Goal: Information Seeking & Learning: Learn about a topic

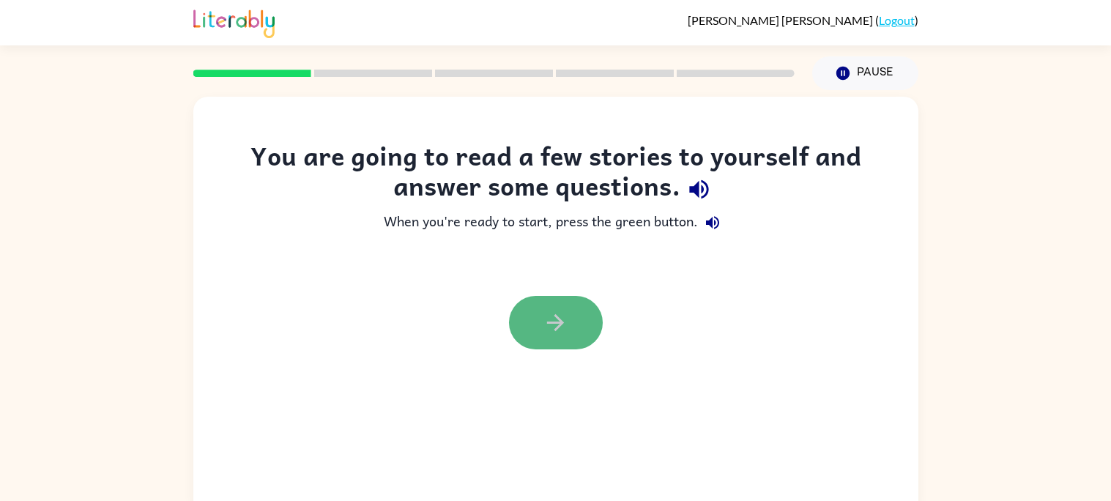
click at [563, 321] on icon "button" at bounding box center [556, 323] width 26 height 26
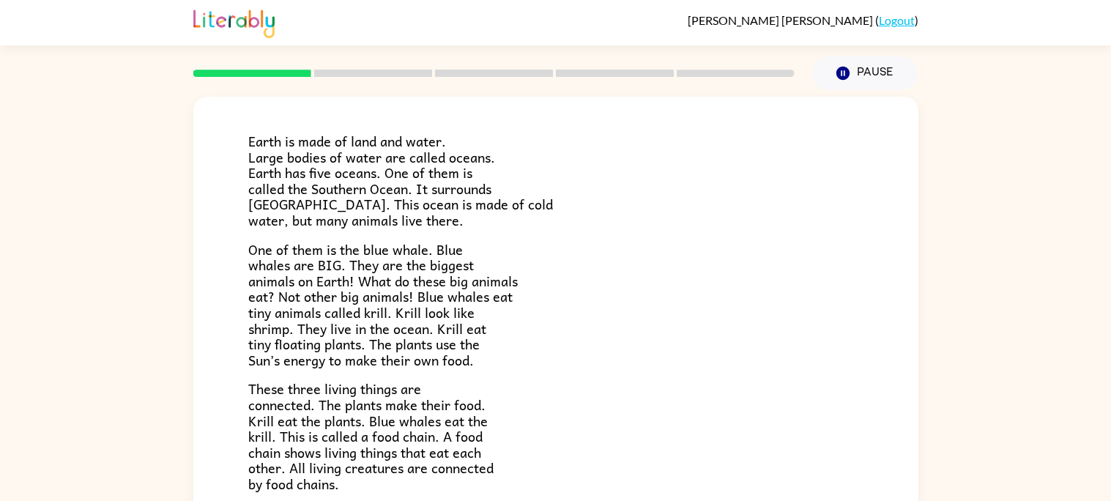
scroll to position [69, 0]
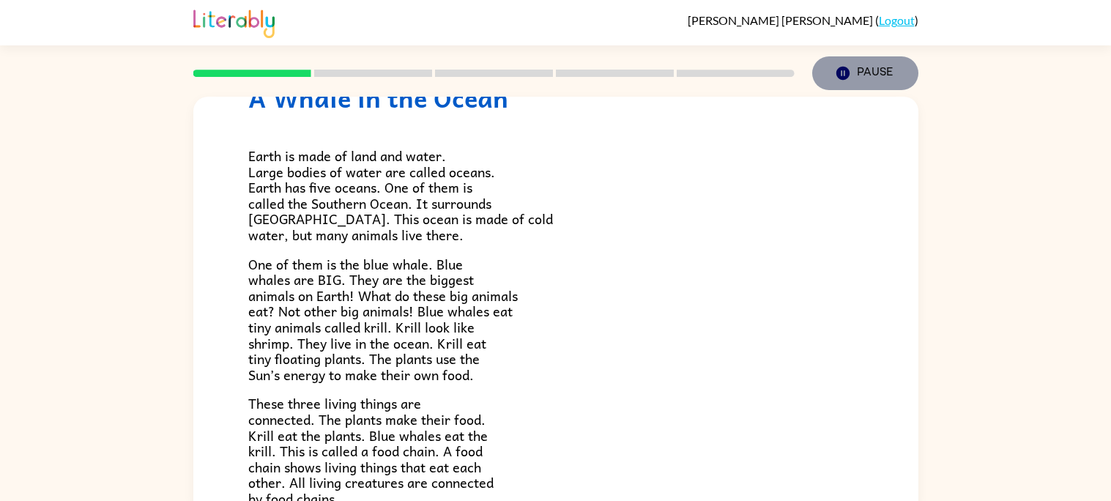
click at [843, 70] on icon "button" at bounding box center [842, 73] width 13 height 13
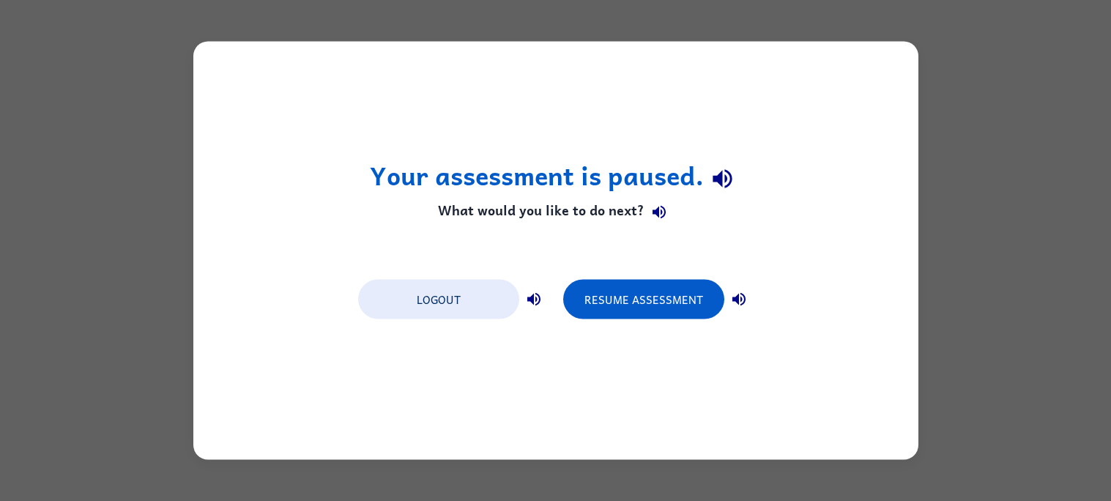
drag, startPoint x: 14, startPoint y: 211, endPoint x: 75, endPoint y: 196, distance: 63.4
click at [64, 198] on div "Your assessment is paused. What would you like to do next? Logout Resume Assess…" at bounding box center [555, 250] width 1111 height 501
drag, startPoint x: 79, startPoint y: 193, endPoint x: 86, endPoint y: 189, distance: 8.2
click at [83, 191] on div "Your assessment is paused. What would you like to do next? Logout Resume Assess…" at bounding box center [555, 250] width 1111 height 501
drag, startPoint x: 86, startPoint y: 189, endPoint x: 100, endPoint y: 185, distance: 14.4
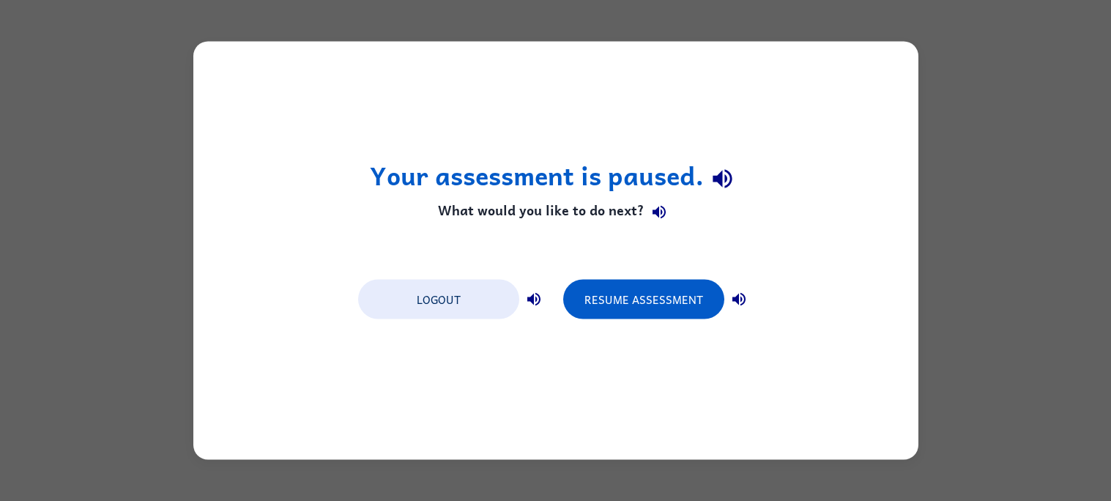
click at [98, 186] on div "Your assessment is paused. What would you like to do next? Logout Resume Assess…" at bounding box center [555, 250] width 1111 height 501
drag, startPoint x: 414, startPoint y: 220, endPoint x: 633, endPoint y: 240, distance: 219.9
click at [541, 220] on div "Your assessment is paused. What would you like to do next? Logout Resume Assess…" at bounding box center [555, 250] width 1111 height 501
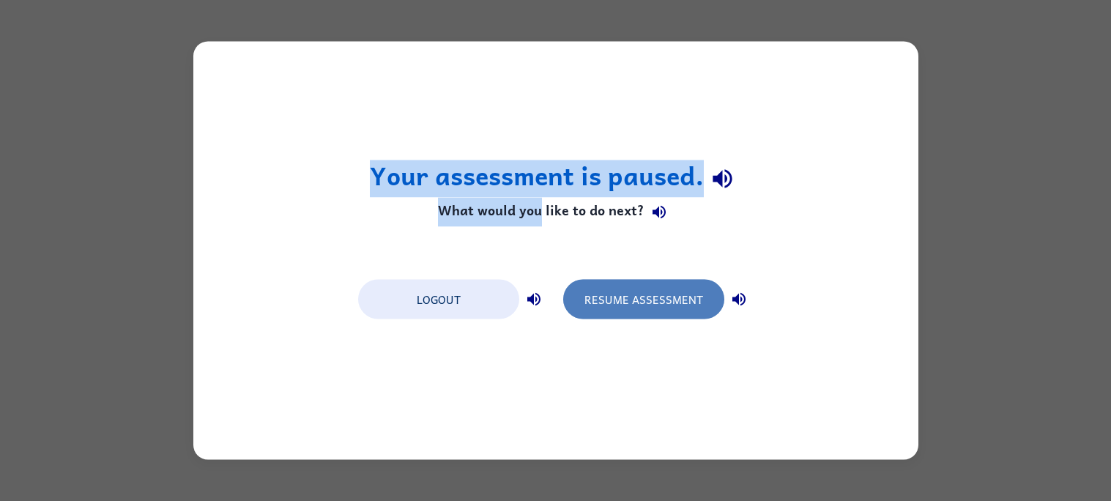
click at [673, 308] on button "Resume Assessment" at bounding box center [643, 300] width 161 height 40
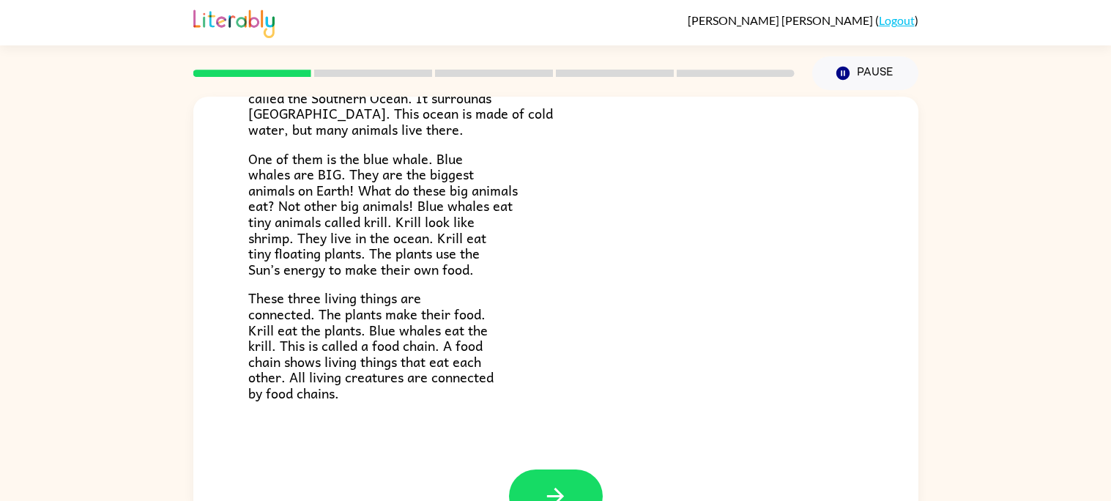
scroll to position [204, 0]
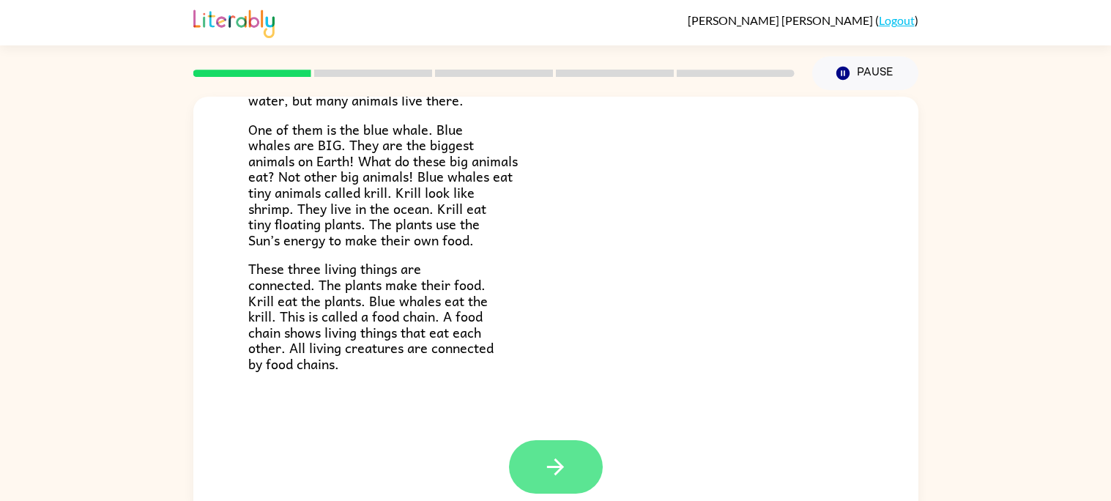
drag, startPoint x: 577, startPoint y: 417, endPoint x: 565, endPoint y: 442, distance: 27.2
click at [577, 417] on div "A Whale in the Ocean Earth is made of land and water. Large bodies of water are…" at bounding box center [555, 166] width 725 height 546
click at [552, 460] on icon "button" at bounding box center [556, 467] width 26 height 26
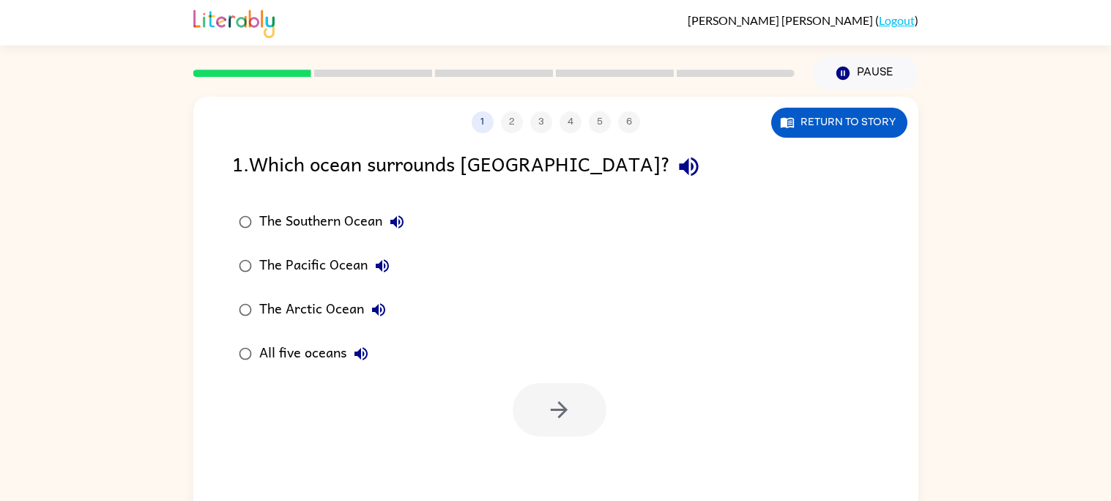
scroll to position [0, 0]
click at [360, 209] on div "The Southern Ocean" at bounding box center [335, 221] width 152 height 29
click at [562, 425] on button "button" at bounding box center [560, 409] width 94 height 53
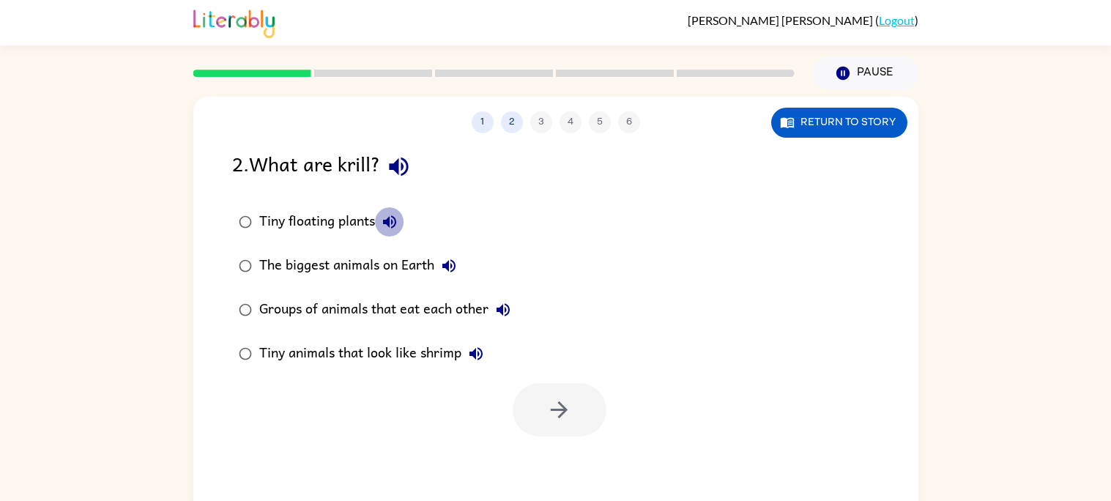
click at [400, 220] on button "Tiny floating plants" at bounding box center [389, 221] width 29 height 29
click at [446, 264] on icon "button" at bounding box center [448, 265] width 13 height 13
click at [502, 310] on icon "button" at bounding box center [502, 309] width 13 height 13
click at [515, 315] on button "Groups of animals that eat each other" at bounding box center [502, 309] width 29 height 29
click at [455, 349] on div "Tiny animals that look like shrimp" at bounding box center [374, 353] width 231 height 29
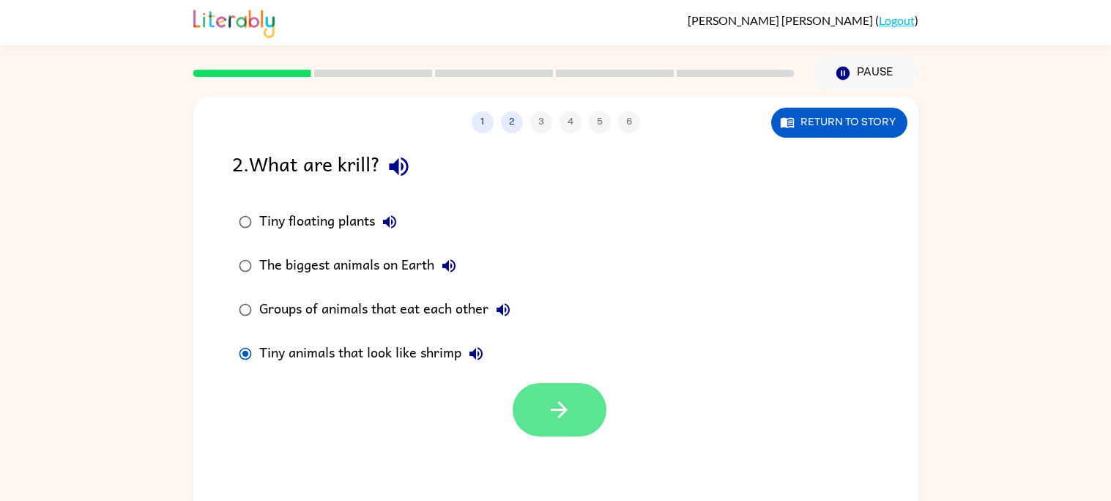
click at [574, 405] on button "button" at bounding box center [560, 409] width 94 height 53
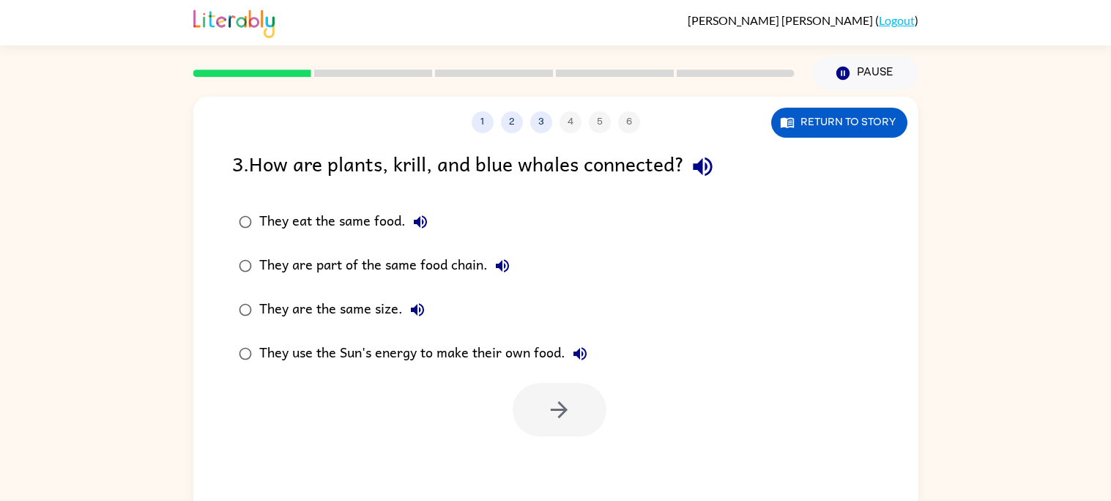
click at [351, 270] on div "They are part of the same food chain." at bounding box center [388, 265] width 258 height 29
click at [543, 403] on button "button" at bounding box center [560, 409] width 94 height 53
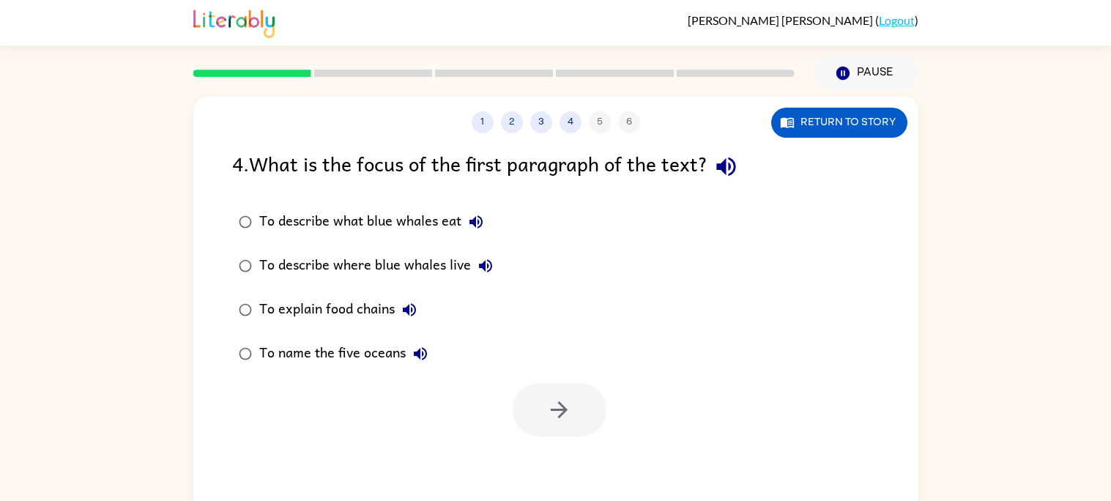
click at [361, 212] on div "To describe what blue whales eat" at bounding box center [374, 221] width 231 height 29
click at [428, 260] on div "To describe where blue whales live" at bounding box center [379, 265] width 241 height 29
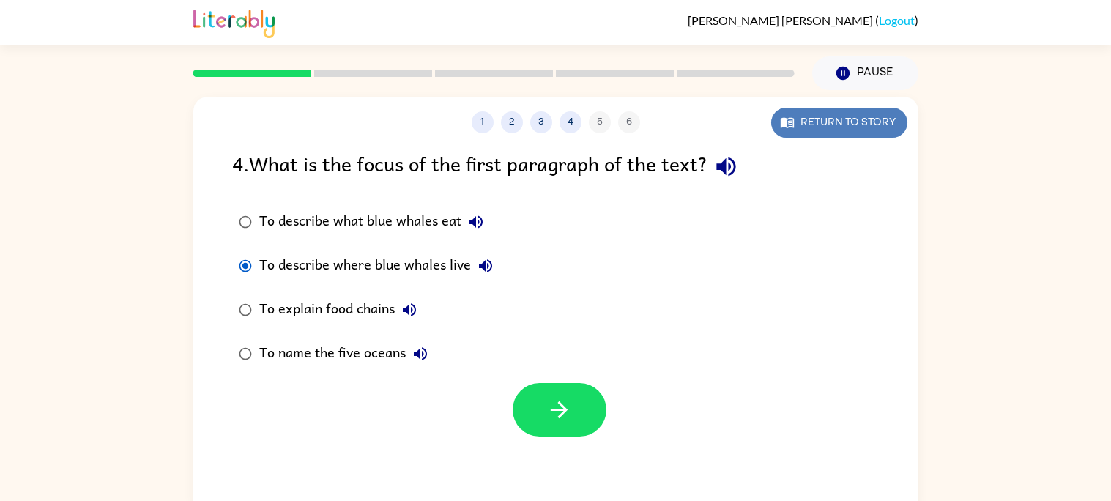
click at [795, 123] on button "Return to story" at bounding box center [839, 123] width 136 height 30
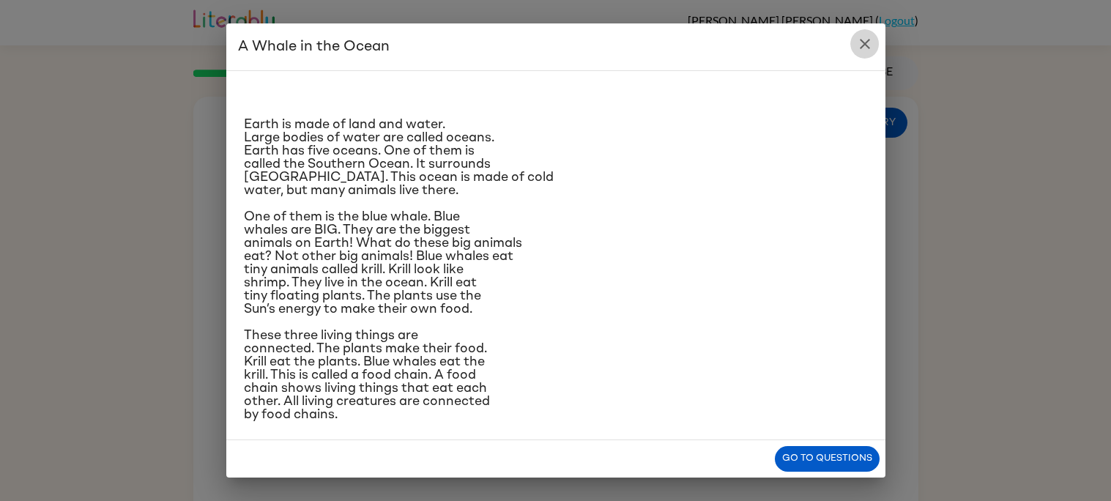
click at [868, 43] on icon "close" at bounding box center [865, 44] width 18 height 18
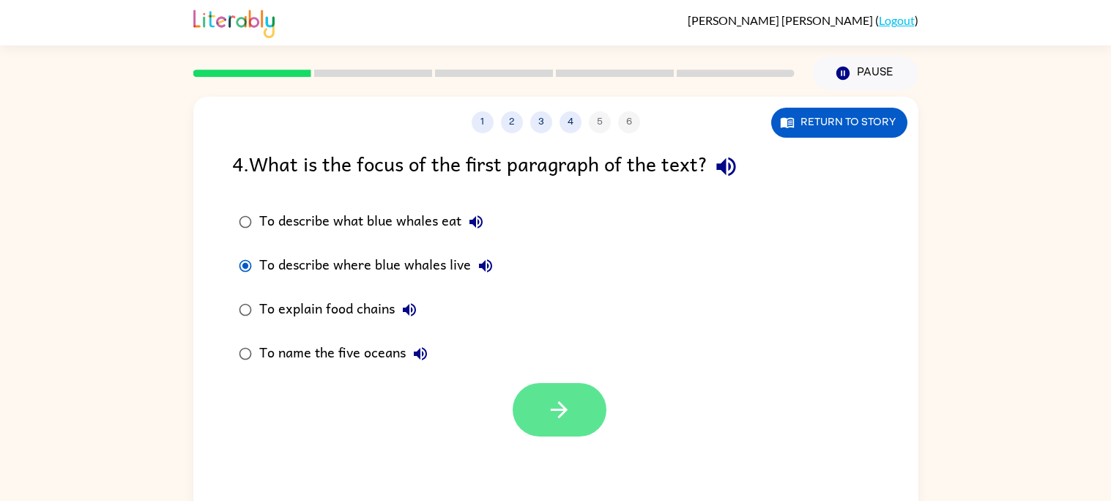
drag, startPoint x: 599, startPoint y: 420, endPoint x: 592, endPoint y: 416, distance: 8.2
click at [598, 418] on div at bounding box center [560, 409] width 94 height 53
click at [576, 417] on button "button" at bounding box center [560, 409] width 94 height 53
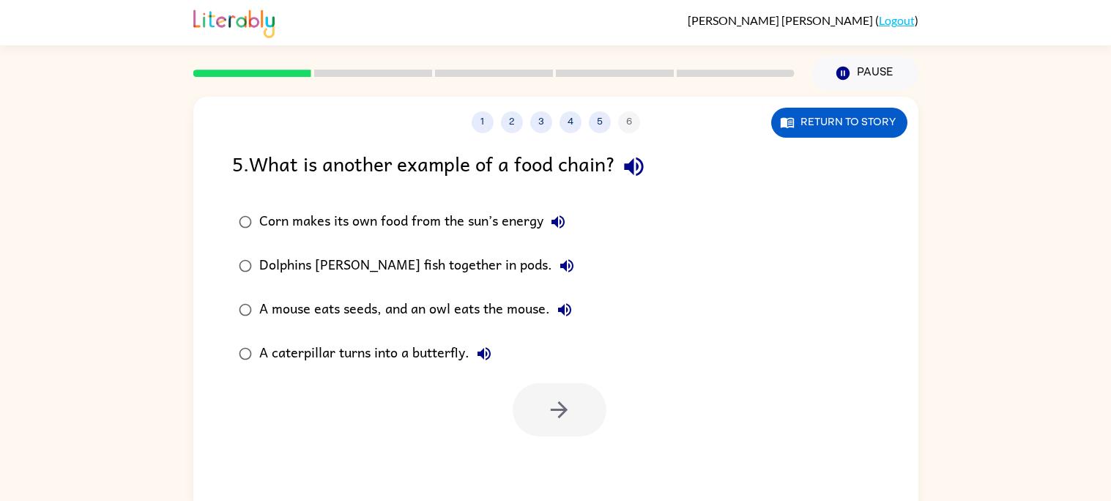
click at [507, 305] on div "A mouse eats seeds, and an owl eats the mouse." at bounding box center [419, 309] width 320 height 29
click at [548, 413] on button "button" at bounding box center [560, 409] width 94 height 53
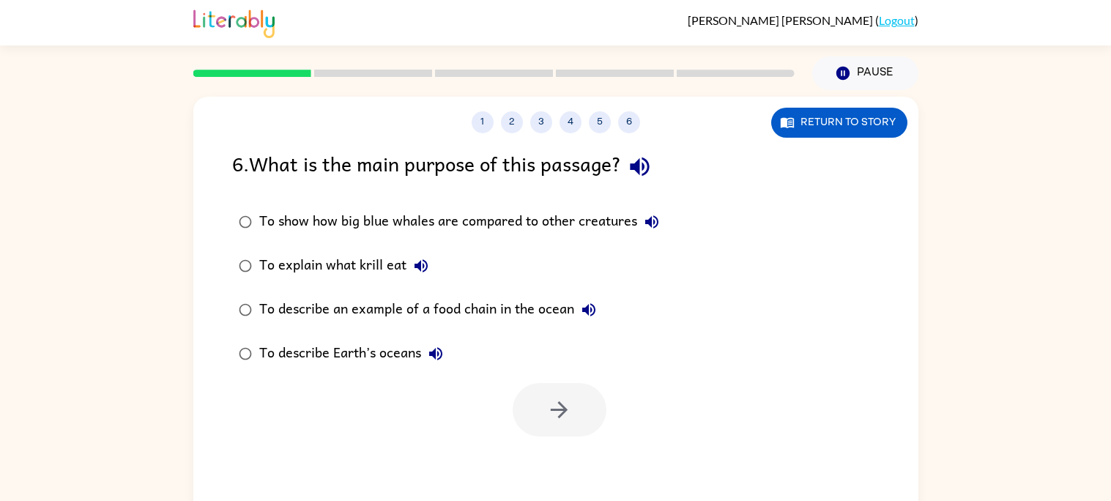
click at [400, 310] on div "To describe an example of a food chain in the ocean" at bounding box center [431, 309] width 344 height 29
click at [569, 409] on icon "button" at bounding box center [559, 410] width 26 height 26
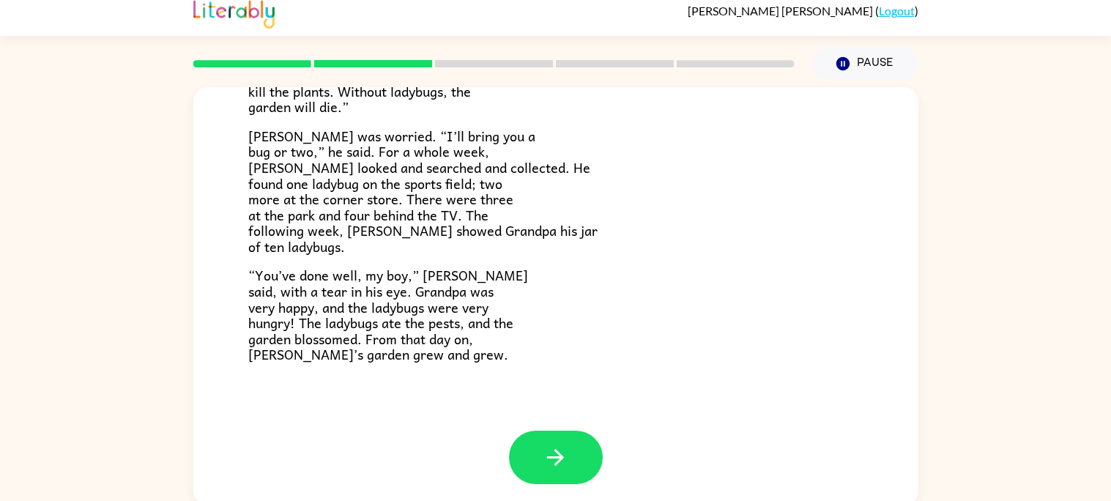
scroll to position [13, 0]
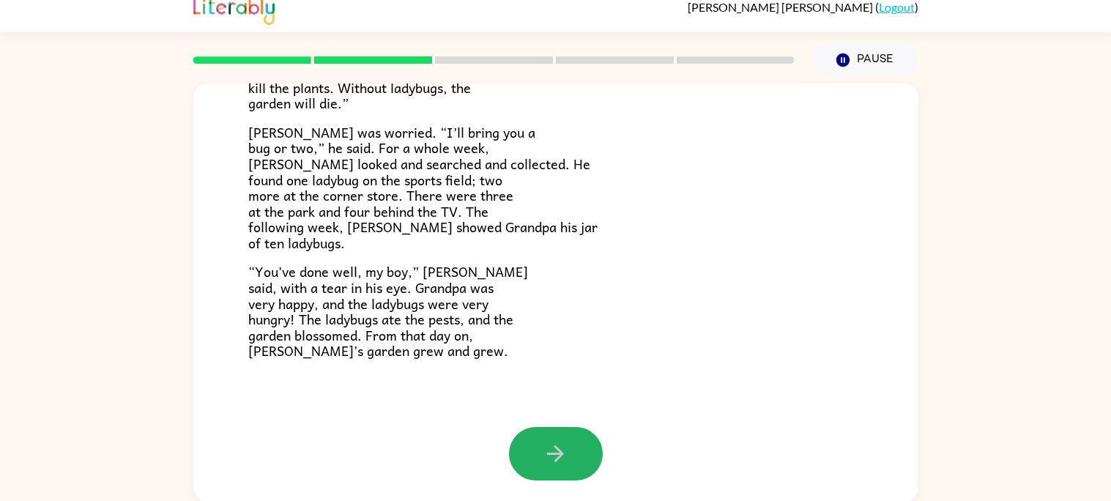
click at [527, 437] on button "button" at bounding box center [556, 453] width 94 height 53
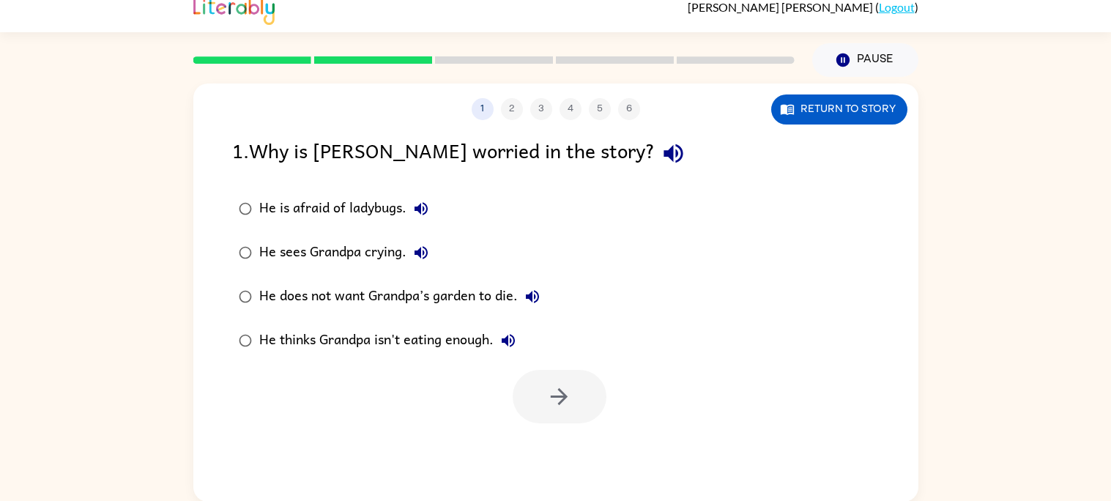
scroll to position [0, 0]
click at [856, 122] on button "Return to story" at bounding box center [839, 109] width 136 height 30
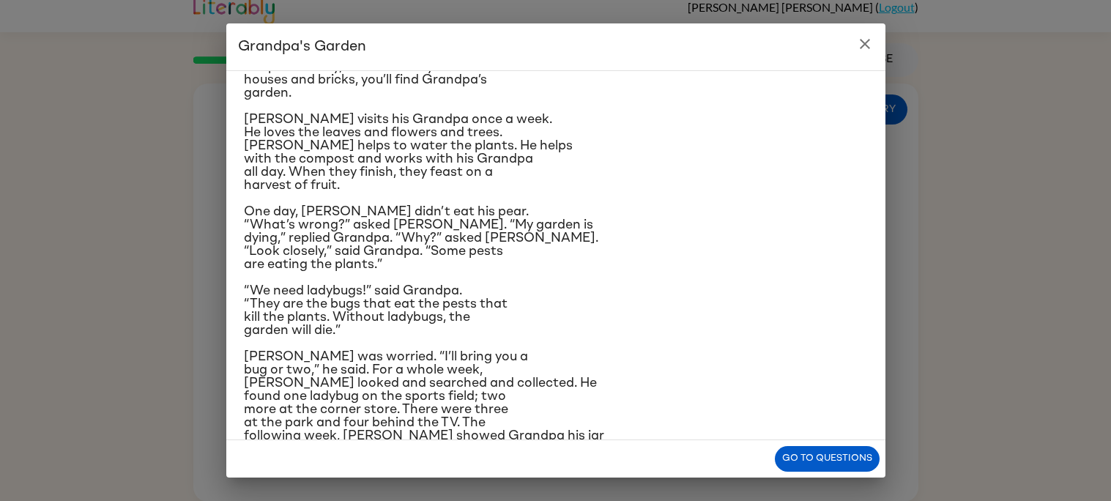
scroll to position [161, 0]
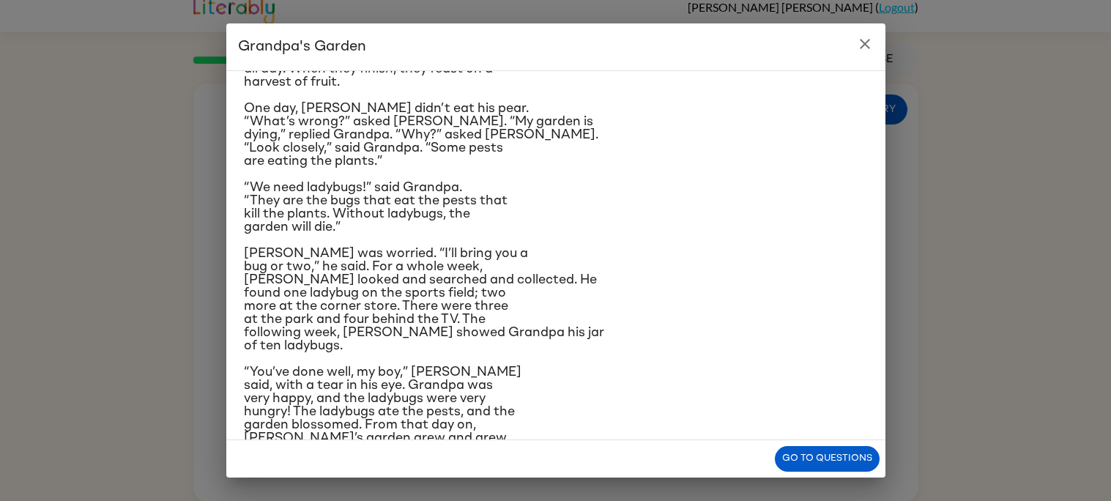
click at [868, 39] on icon "close" at bounding box center [865, 44] width 18 height 18
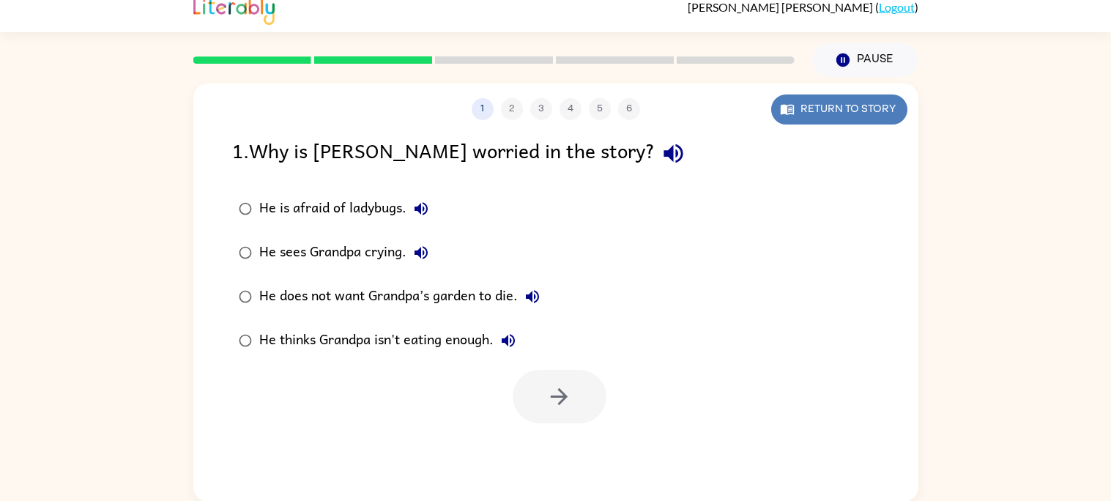
click at [822, 105] on button "Return to story" at bounding box center [839, 109] width 136 height 30
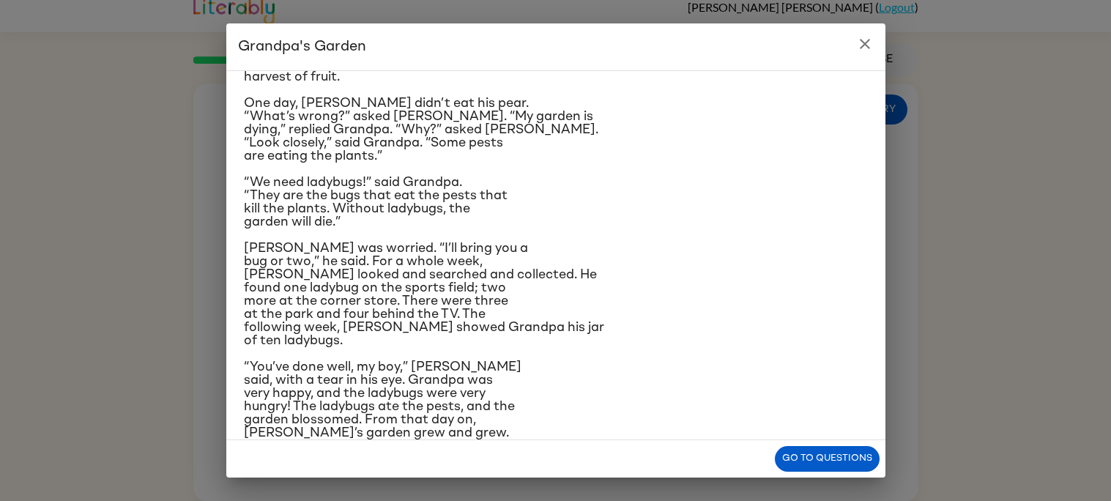
scroll to position [185, 0]
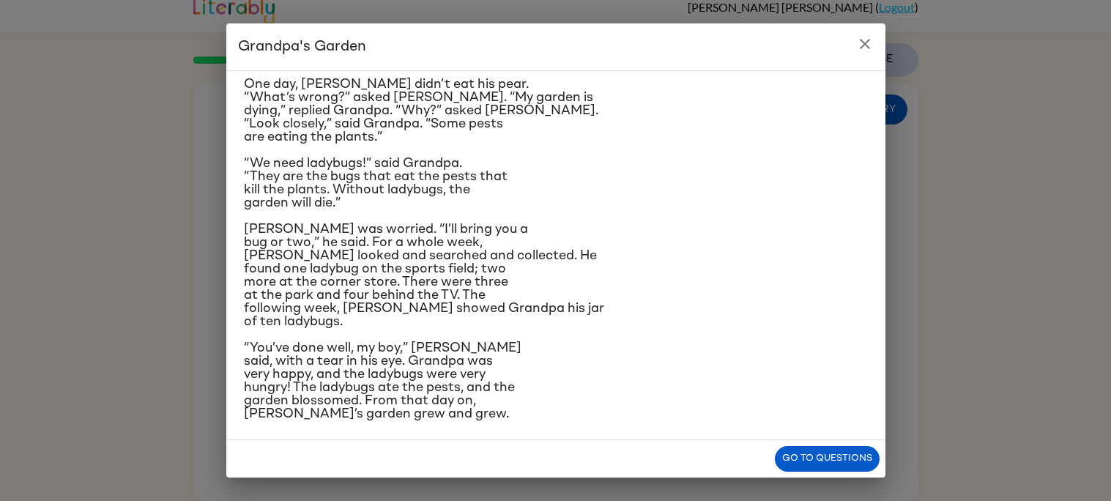
click at [869, 52] on icon "close" at bounding box center [865, 44] width 18 height 18
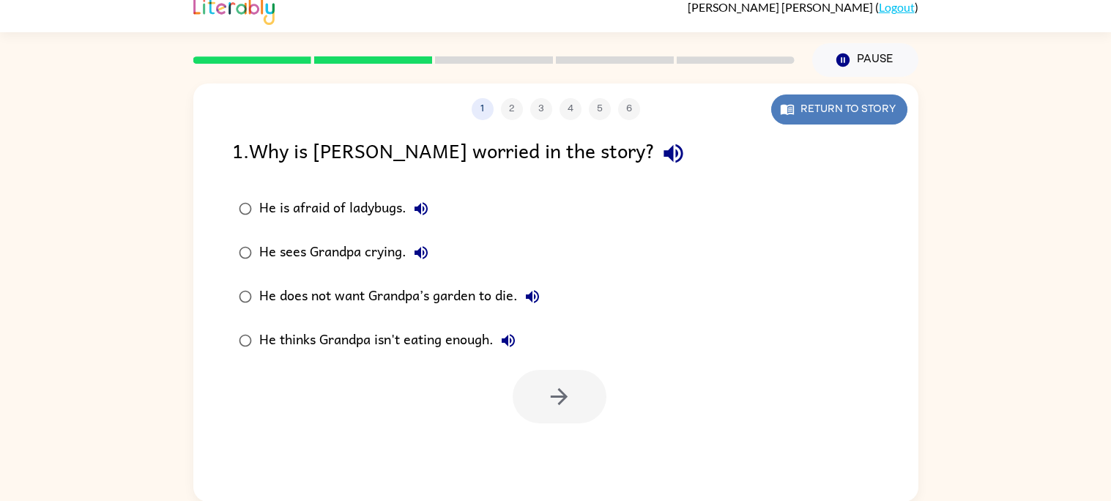
drag, startPoint x: 876, startPoint y: 104, endPoint x: 866, endPoint y: 107, distance: 10.7
click at [866, 107] on button "Return to story" at bounding box center [839, 109] width 136 height 30
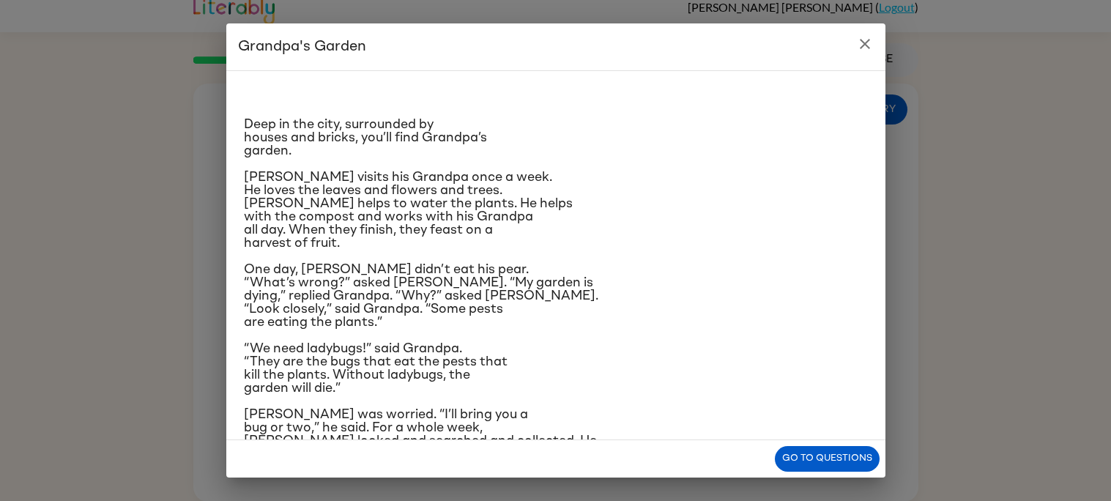
scroll to position [7, 0]
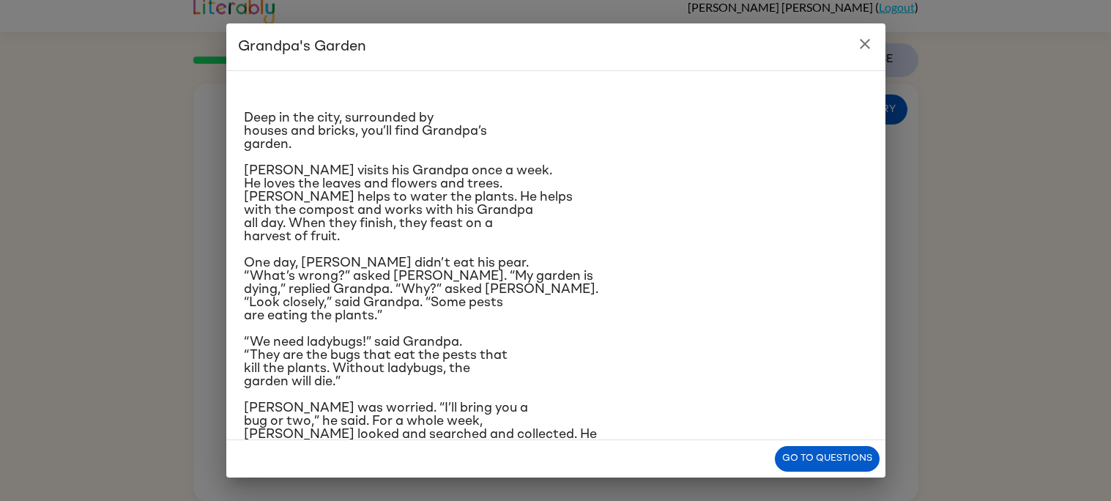
click at [867, 42] on icon "close" at bounding box center [865, 44] width 18 height 18
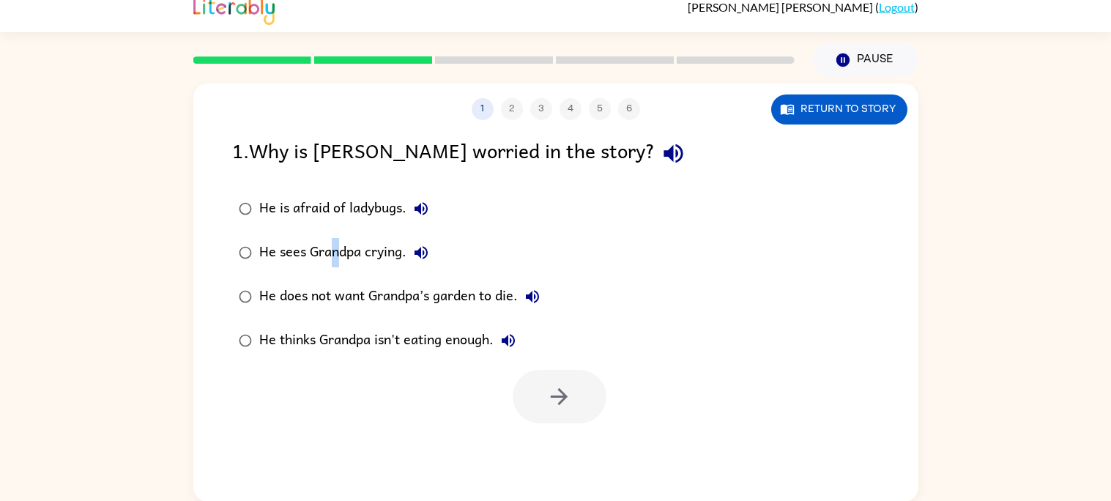
click at [326, 234] on label "He sees Grandpa crying." at bounding box center [389, 253] width 330 height 44
click at [305, 244] on div "He sees Grandpa crying." at bounding box center [347, 252] width 176 height 29
click at [565, 418] on button "button" at bounding box center [560, 396] width 94 height 53
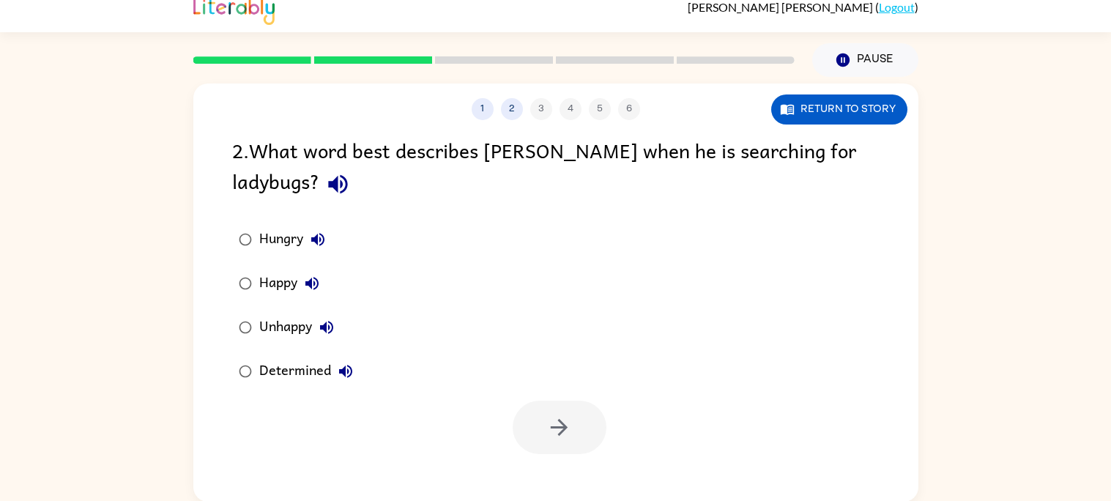
click at [287, 357] on div "Determined" at bounding box center [309, 371] width 101 height 29
click at [554, 414] on icon "button" at bounding box center [559, 427] width 26 height 26
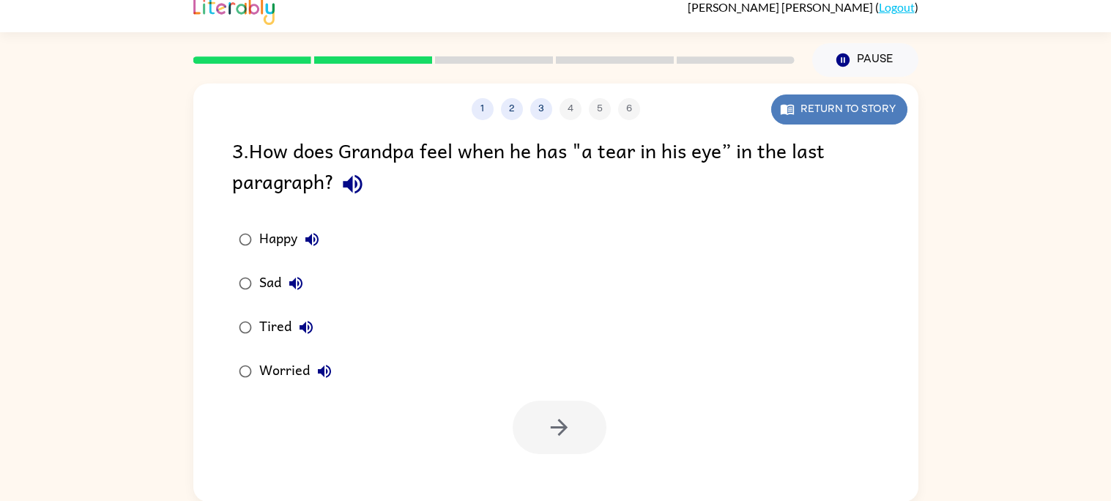
click at [885, 119] on button "Return to story" at bounding box center [839, 109] width 136 height 30
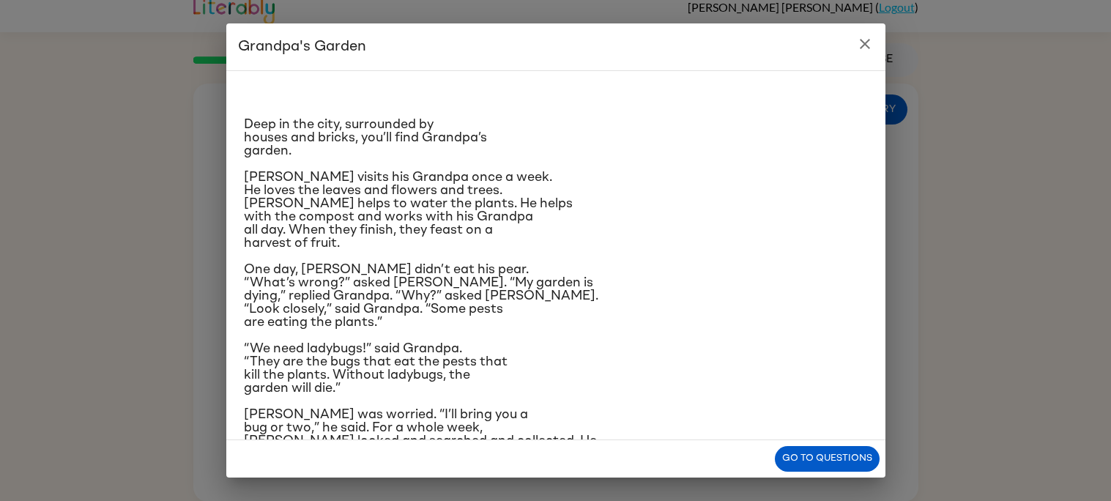
scroll to position [185, 0]
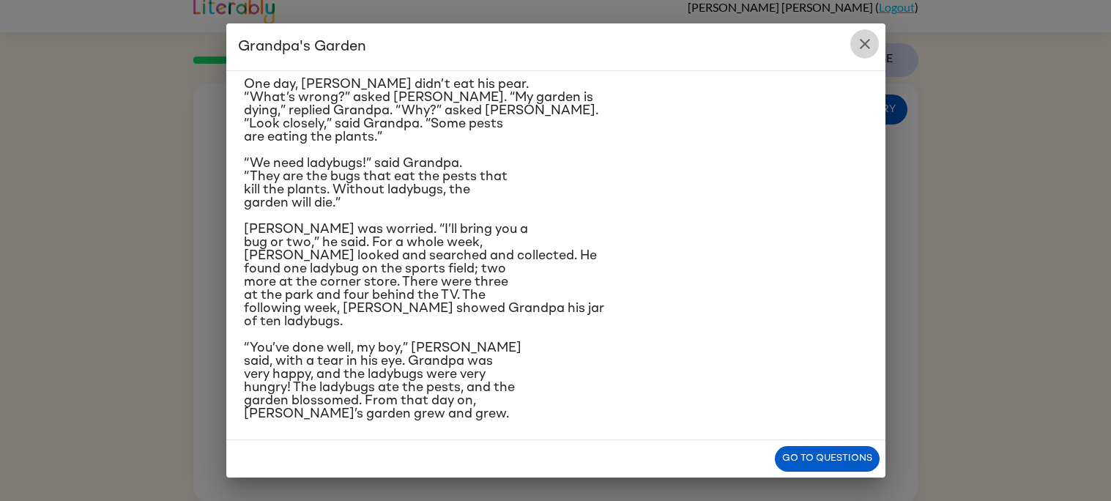
click at [866, 48] on button "close" at bounding box center [864, 43] width 29 height 29
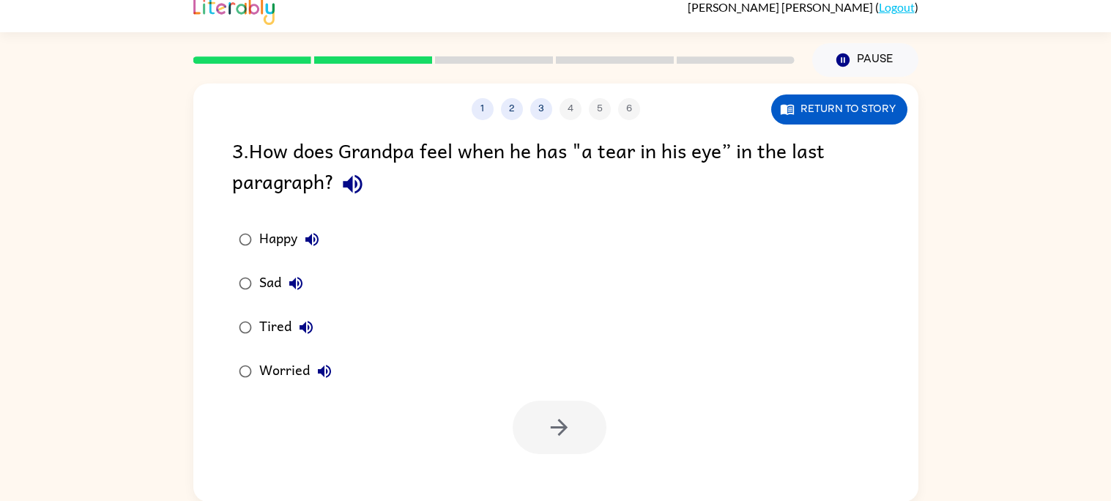
click at [299, 238] on button "Happy" at bounding box center [311, 239] width 29 height 29
click at [277, 228] on div "Happy" at bounding box center [292, 239] width 67 height 29
drag, startPoint x: 566, startPoint y: 446, endPoint x: 574, endPoint y: 439, distance: 10.4
click at [570, 444] on button "button" at bounding box center [560, 427] width 94 height 53
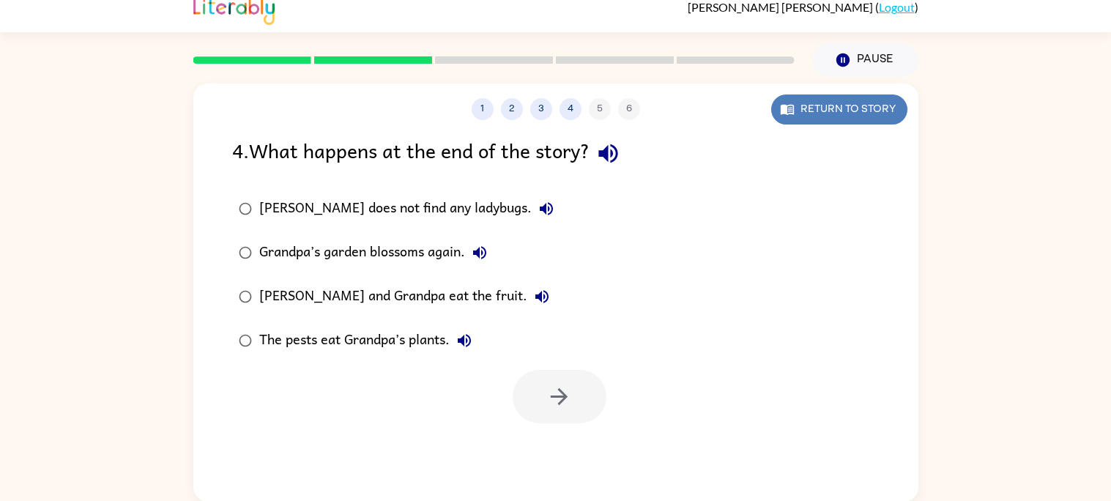
click at [876, 104] on button "Return to story" at bounding box center [839, 109] width 136 height 30
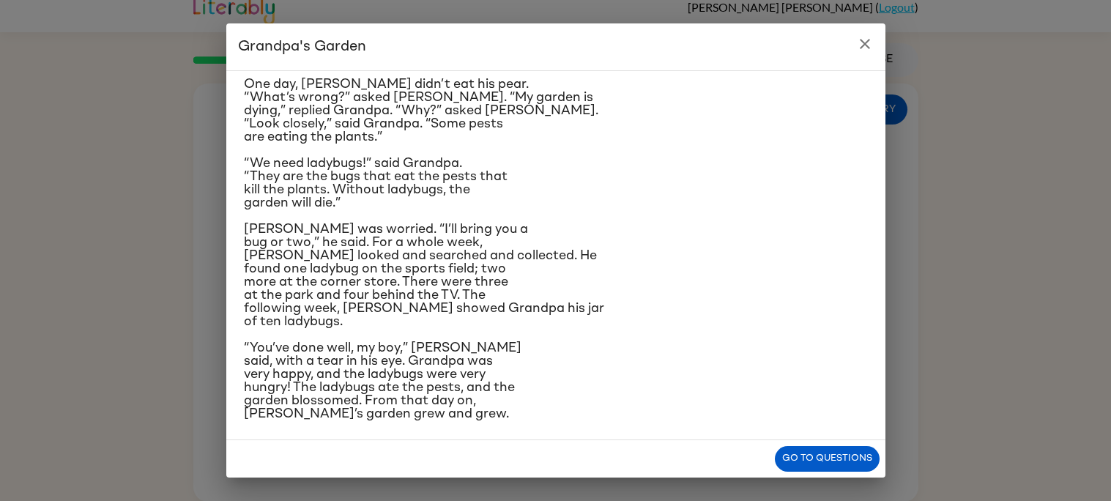
click at [532, 216] on div "Deep in the city, surrounded by houses and bricks, you’ll find Grandpa’s garden…" at bounding box center [556, 158] width 624 height 523
click at [868, 36] on icon "close" at bounding box center [865, 44] width 18 height 18
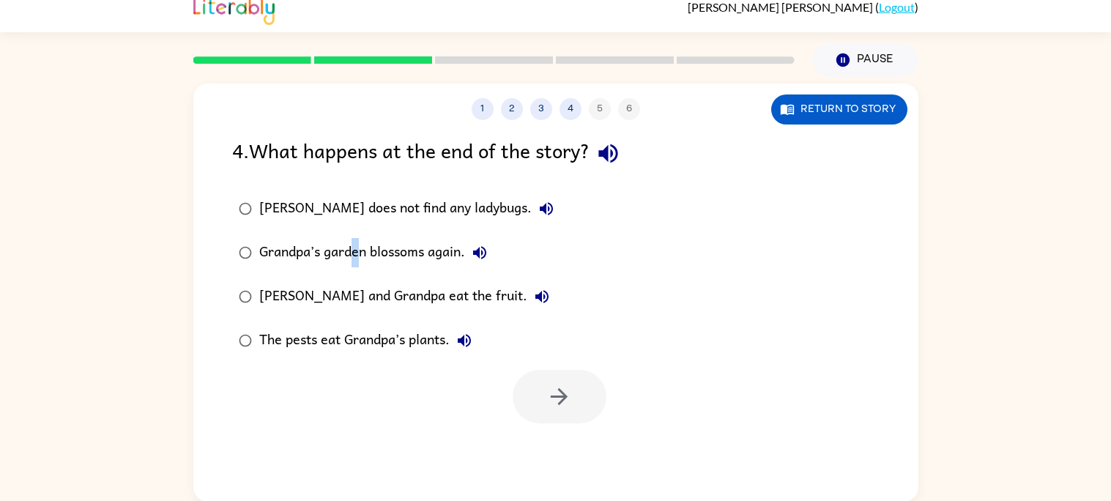
click at [356, 250] on div "Grandpa’s garden blossoms again." at bounding box center [376, 252] width 235 height 29
click at [557, 396] on icon "button" at bounding box center [559, 396] width 17 height 17
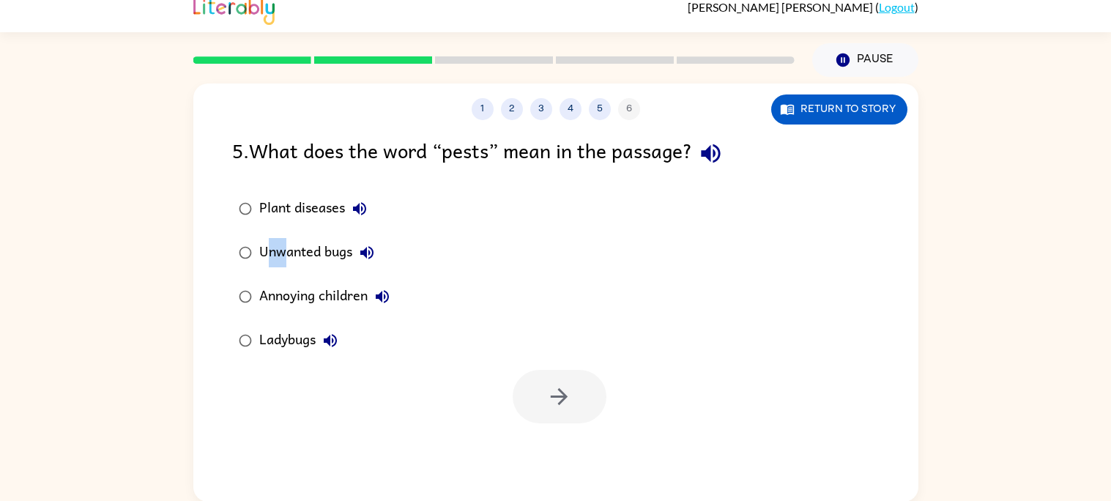
drag, startPoint x: 282, startPoint y: 266, endPoint x: 266, endPoint y: 257, distance: 18.4
click at [267, 257] on div "Unwanted bugs" at bounding box center [320, 252] width 122 height 29
click at [549, 402] on icon "button" at bounding box center [559, 397] width 26 height 26
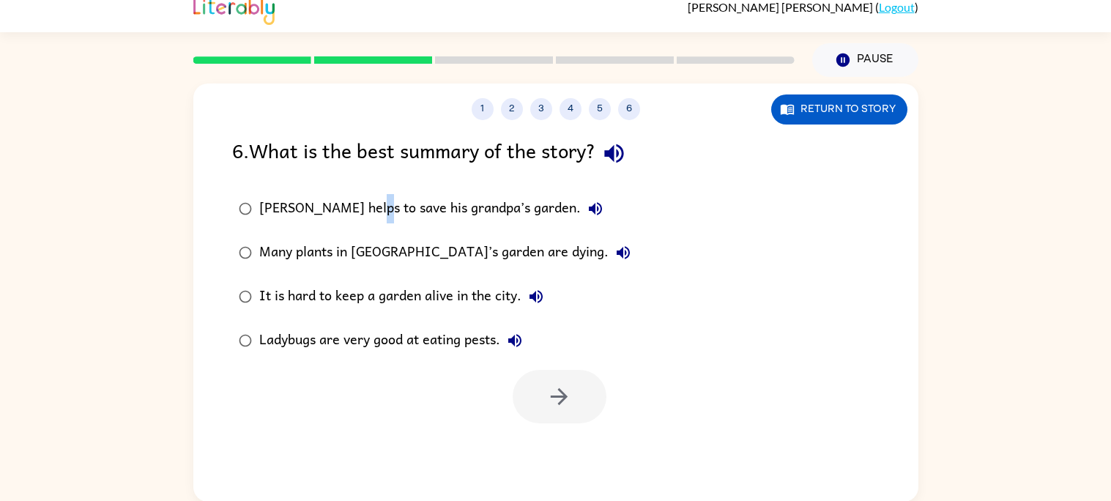
drag, startPoint x: 371, startPoint y: 202, endPoint x: 362, endPoint y: 190, distance: 15.7
click at [362, 190] on label "[PERSON_NAME] helps to save his grandpa’s garden." at bounding box center [434, 209] width 421 height 44
click at [383, 209] on div "[PERSON_NAME] helps to save his grandpa’s garden." at bounding box center [434, 208] width 351 height 29
click at [568, 377] on button "button" at bounding box center [560, 396] width 94 height 53
click at [284, 207] on div "[PERSON_NAME] helps to save his grandpa’s garden." at bounding box center [434, 208] width 351 height 29
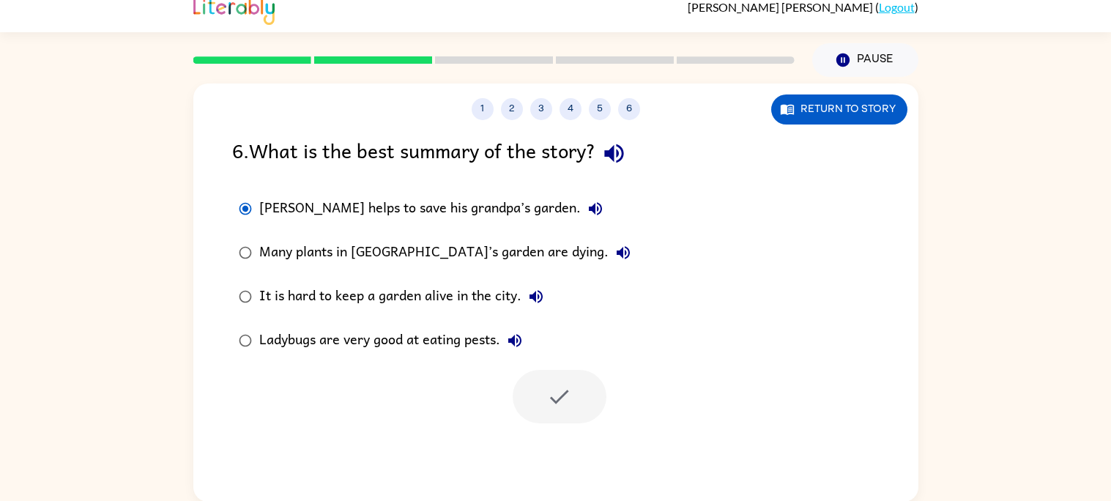
click at [565, 407] on div at bounding box center [560, 396] width 94 height 53
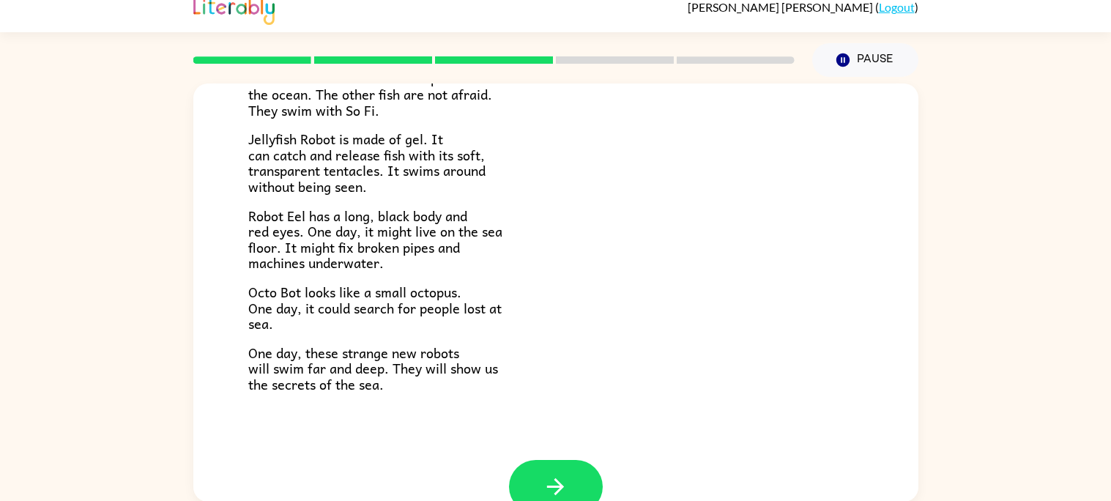
scroll to position [297, 0]
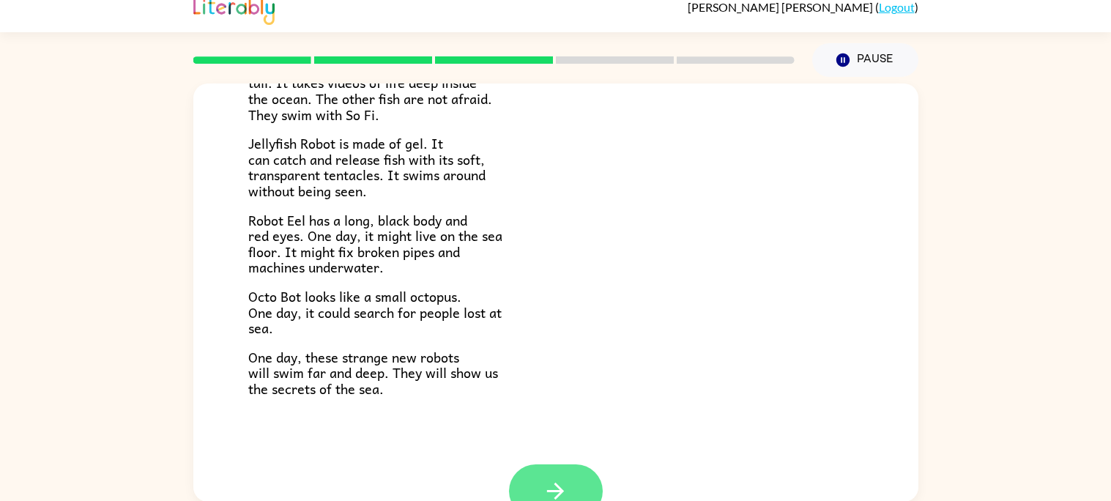
click at [544, 473] on button "button" at bounding box center [556, 490] width 94 height 53
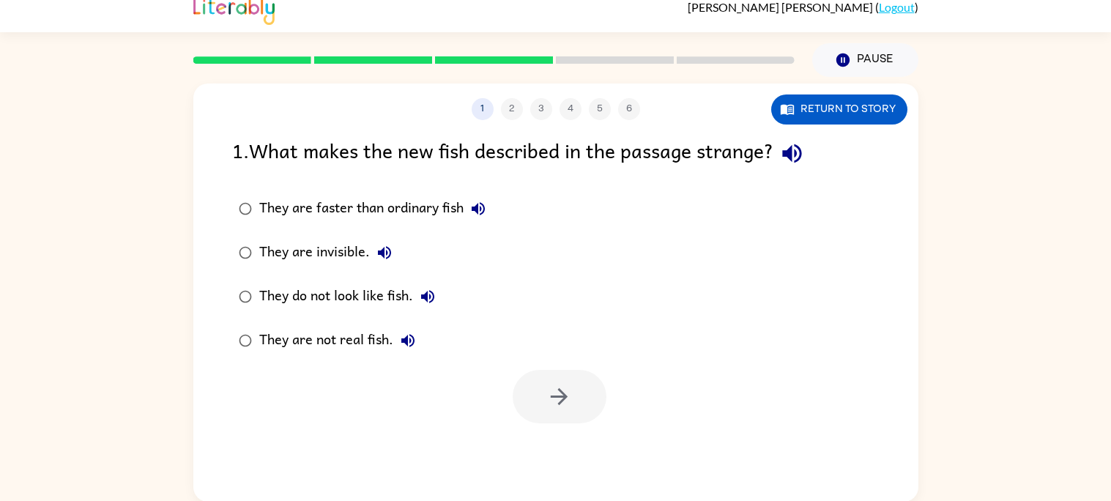
scroll to position [0, 0]
drag, startPoint x: 253, startPoint y: 193, endPoint x: 265, endPoint y: 185, distance: 13.8
click at [264, 187] on label "They are faster than ordinary fish" at bounding box center [362, 209] width 276 height 44
drag, startPoint x: 288, startPoint y: 202, endPoint x: 275, endPoint y: 204, distance: 12.5
click at [291, 201] on div "They are faster than ordinary fish" at bounding box center [376, 208] width 234 height 29
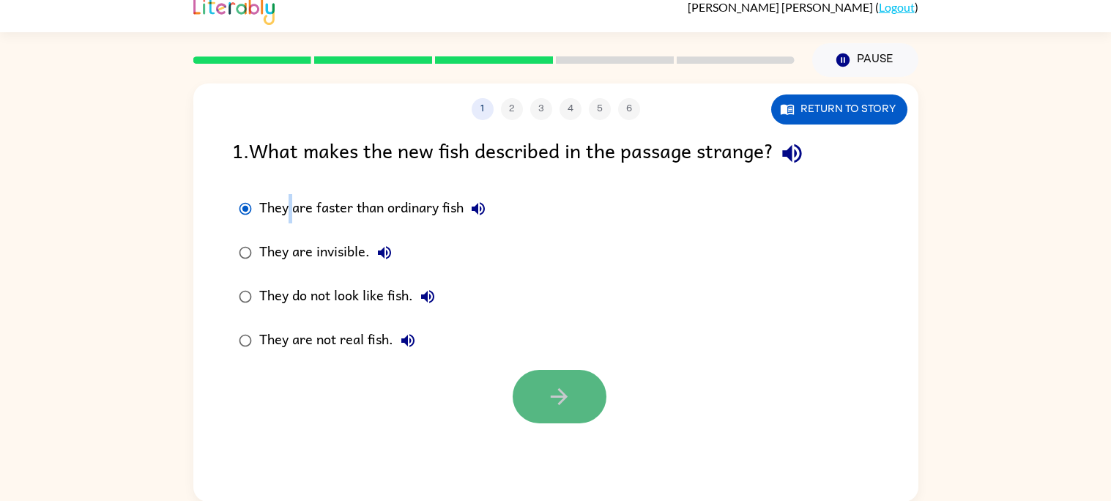
drag, startPoint x: 521, startPoint y: 392, endPoint x: 529, endPoint y: 377, distance: 16.4
click at [529, 377] on button "button" at bounding box center [560, 396] width 94 height 53
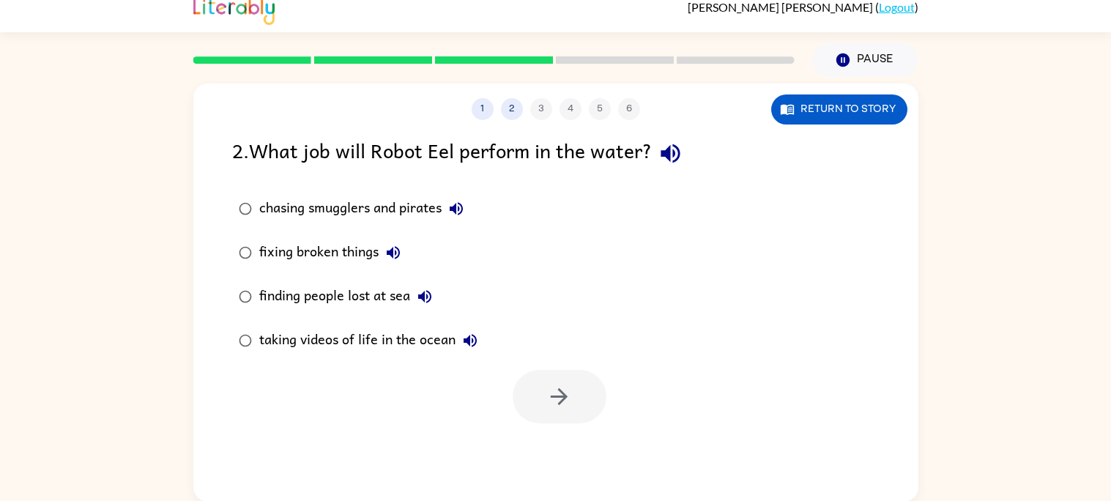
click at [317, 240] on div "fixing broken things" at bounding box center [333, 252] width 149 height 29
click at [536, 390] on button "button" at bounding box center [560, 396] width 94 height 53
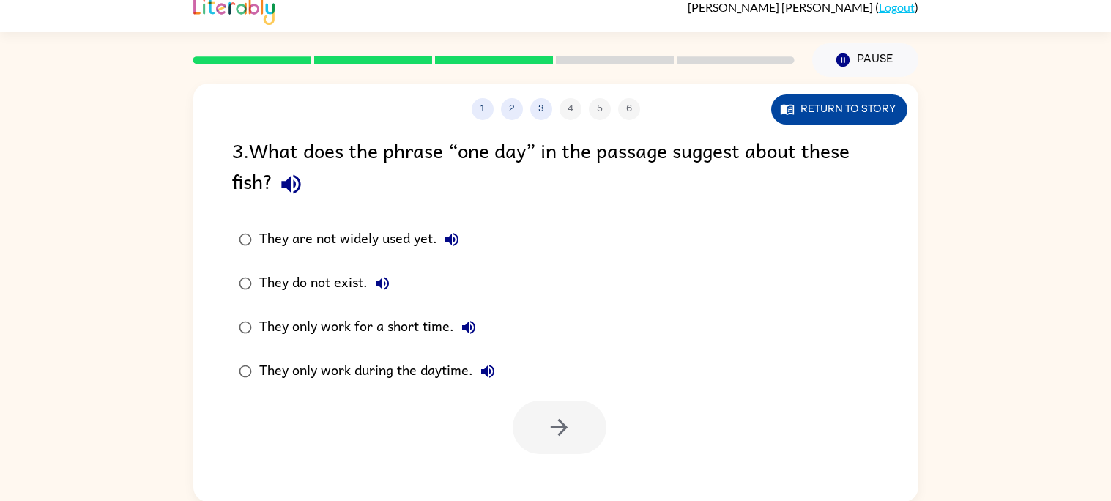
click at [841, 105] on button "Return to story" at bounding box center [839, 109] width 136 height 30
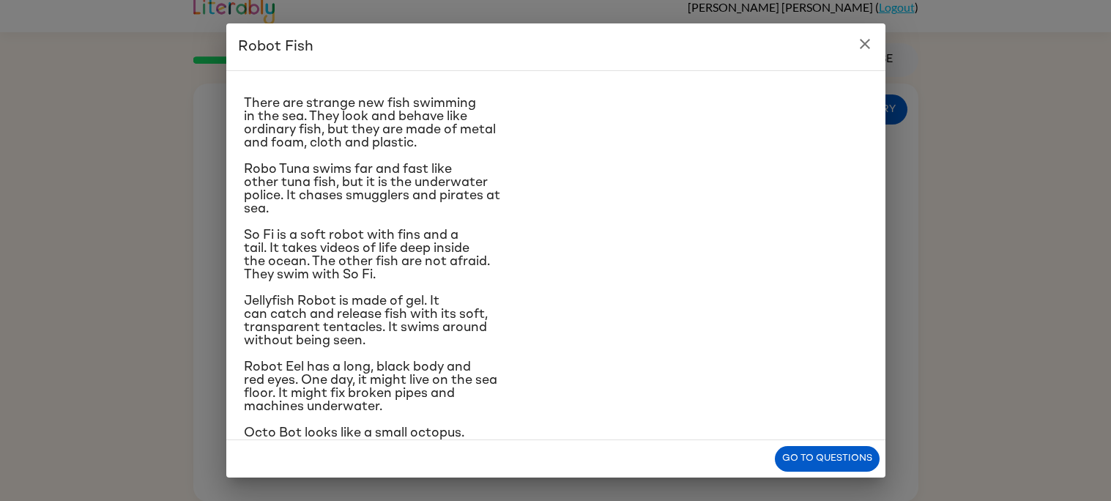
scroll to position [23, 0]
click at [877, 50] on button "close" at bounding box center [864, 43] width 29 height 29
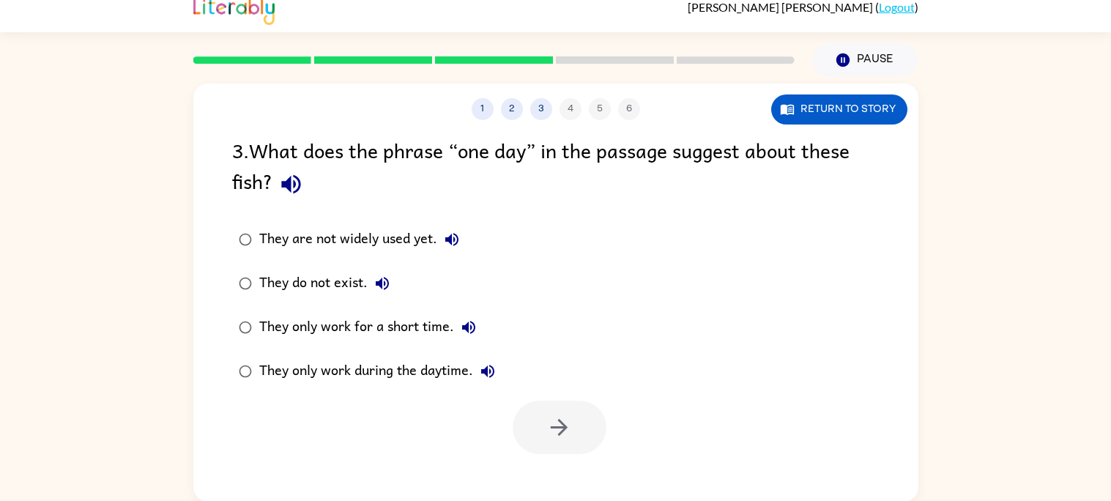
click at [392, 242] on div "They are not widely used yet." at bounding box center [362, 239] width 207 height 29
click at [535, 428] on button "button" at bounding box center [560, 427] width 94 height 53
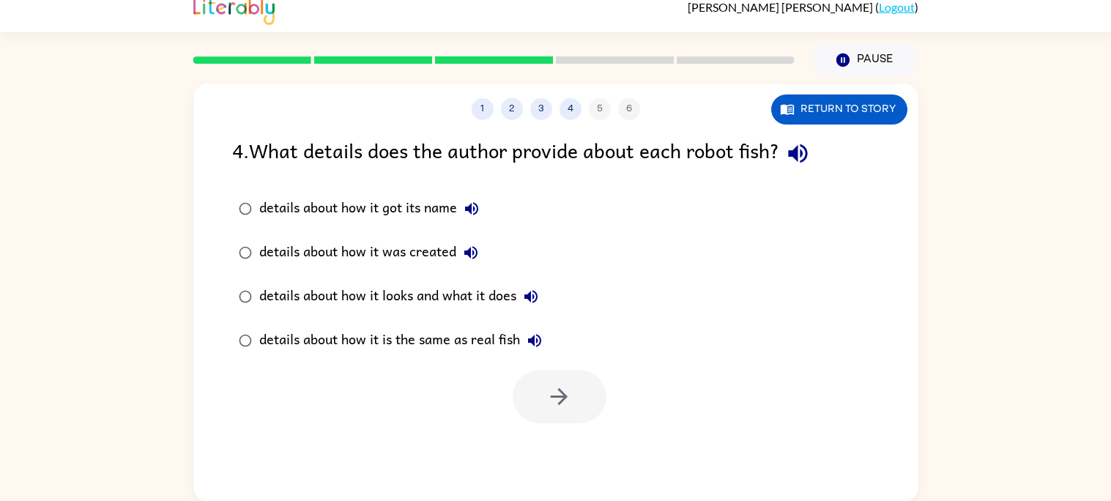
click at [341, 309] on div "details about how it looks and what it does" at bounding box center [402, 296] width 286 height 29
drag, startPoint x: 584, startPoint y: 401, endPoint x: 579, endPoint y: 408, distance: 8.5
click at [579, 408] on button "button" at bounding box center [560, 396] width 94 height 53
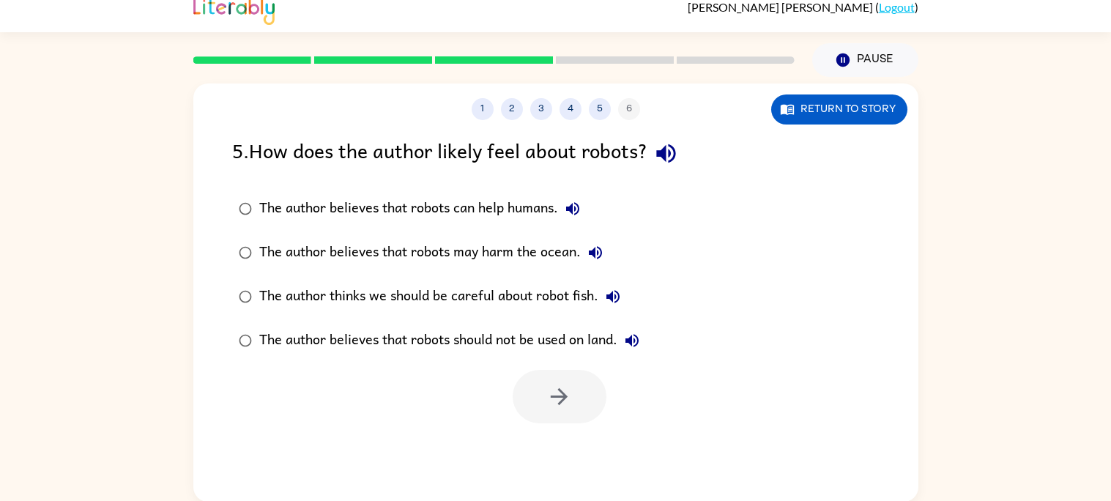
click at [454, 209] on div "The author believes that robots can help humans." at bounding box center [423, 208] width 328 height 29
click at [546, 408] on icon "button" at bounding box center [559, 397] width 26 height 26
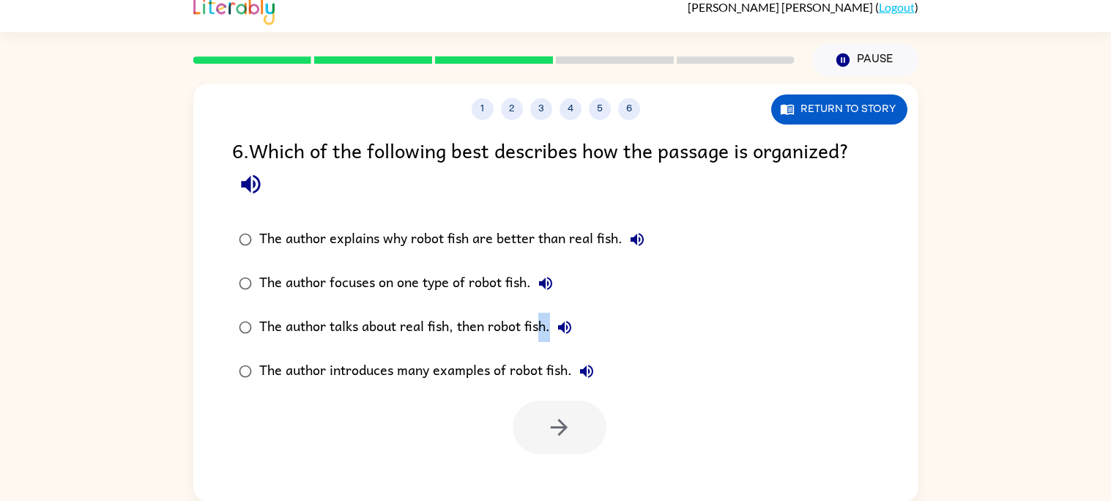
drag, startPoint x: 549, startPoint y: 313, endPoint x: 535, endPoint y: 316, distance: 14.2
click at [540, 310] on label "The author talks about real fish, then robot fish." at bounding box center [441, 327] width 435 height 44
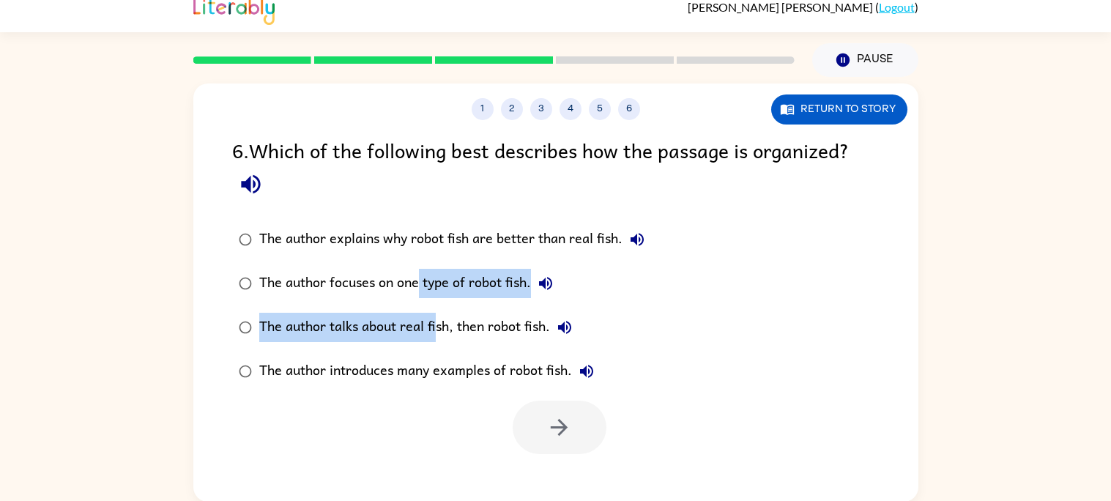
drag, startPoint x: 435, startPoint y: 314, endPoint x: 299, endPoint y: 334, distance: 136.9
click at [392, 302] on div "The author explains why robot fish are better than real fish. The author focuse…" at bounding box center [451, 305] width 439 height 176
click at [261, 339] on div "The author talks about real fish, then robot fish." at bounding box center [419, 327] width 320 height 29
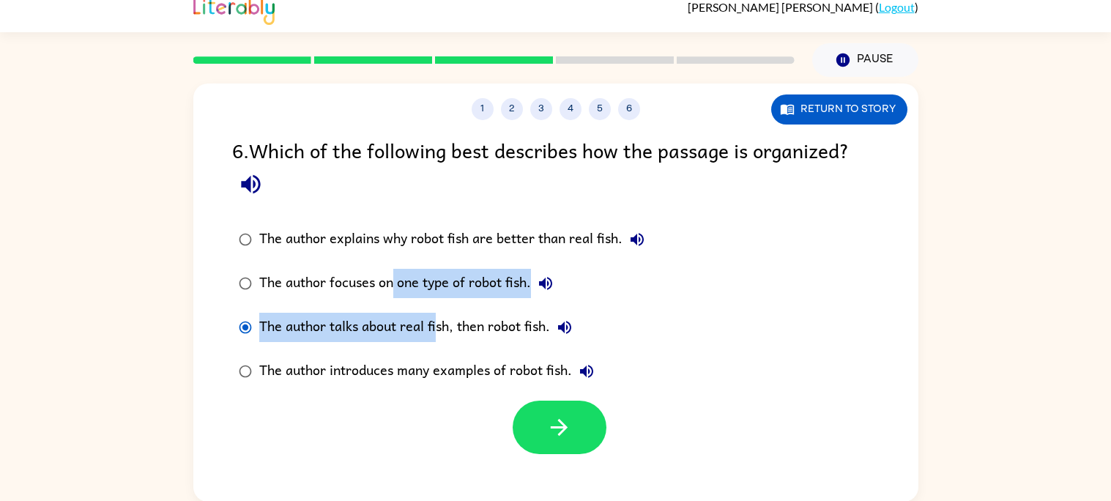
click at [635, 442] on div at bounding box center [555, 423] width 725 height 61
click at [572, 431] on button "button" at bounding box center [560, 427] width 94 height 53
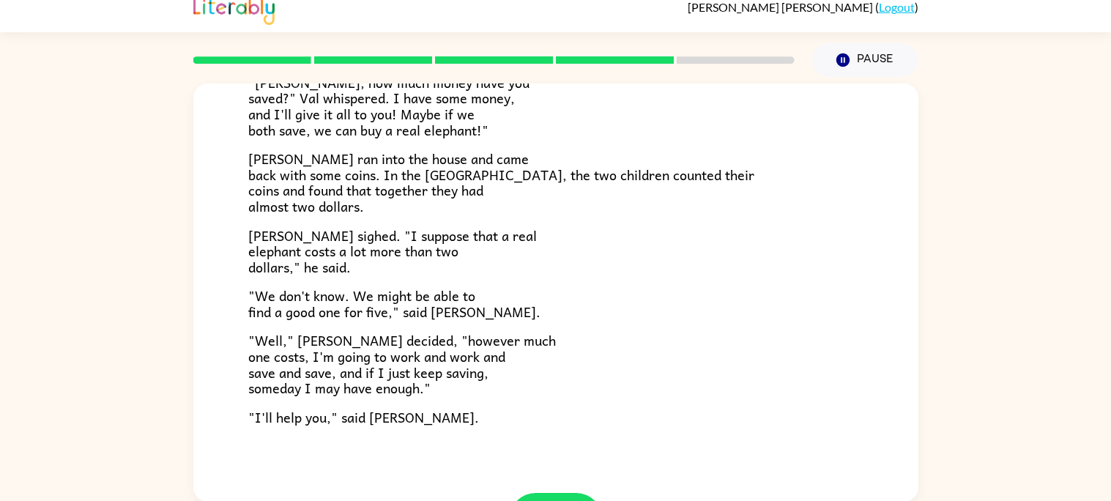
scroll to position [469, 0]
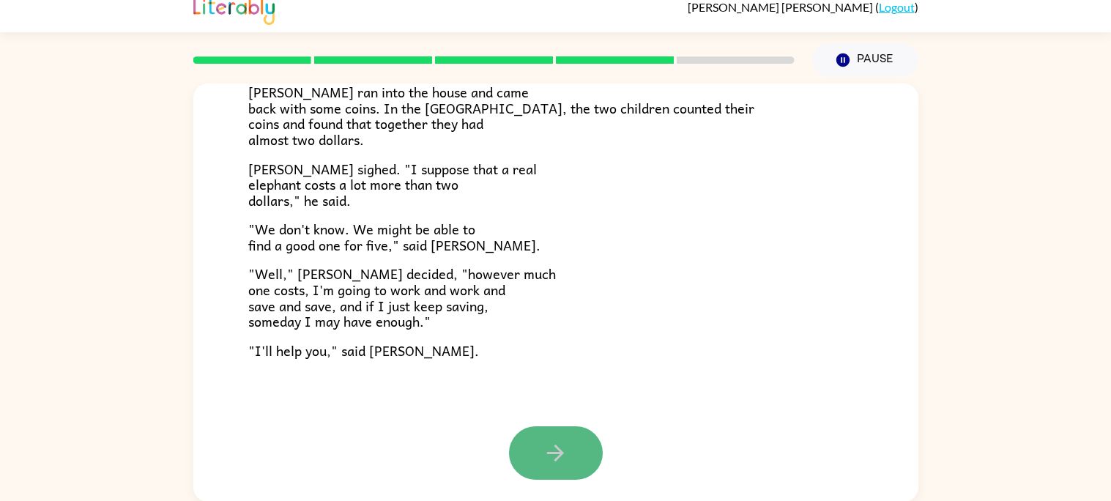
click at [563, 475] on button "button" at bounding box center [556, 452] width 94 height 53
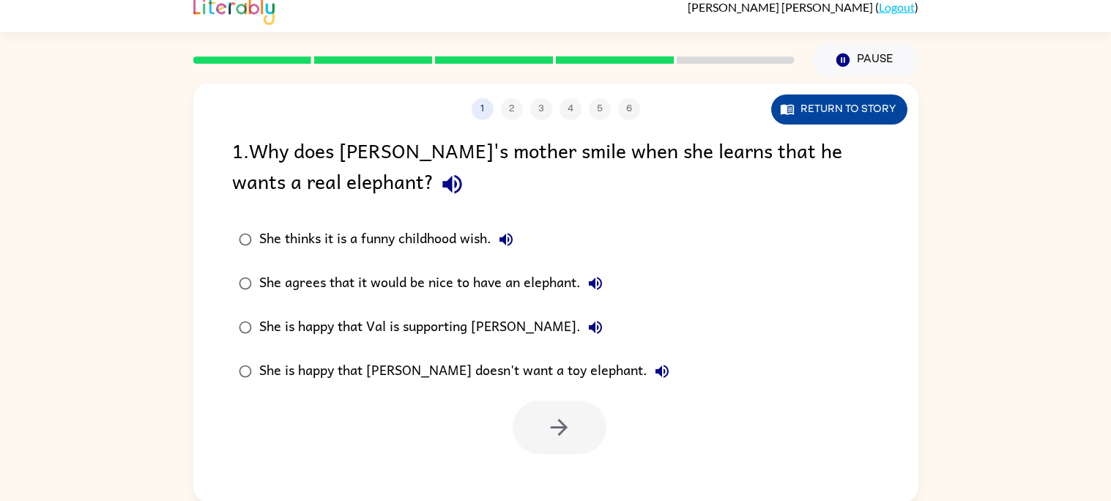
click at [870, 94] on button "Return to story" at bounding box center [839, 109] width 136 height 30
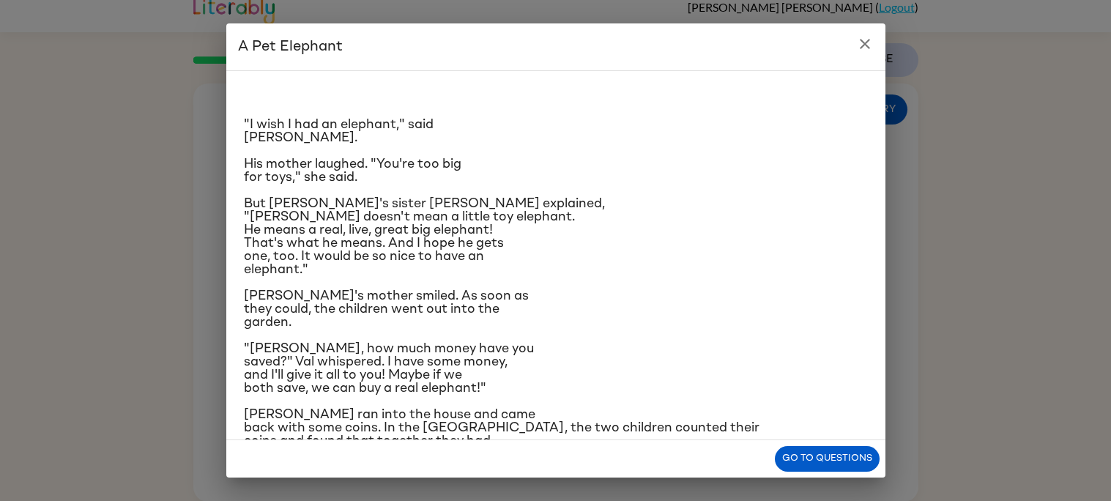
click at [856, 45] on icon "close" at bounding box center [865, 44] width 18 height 18
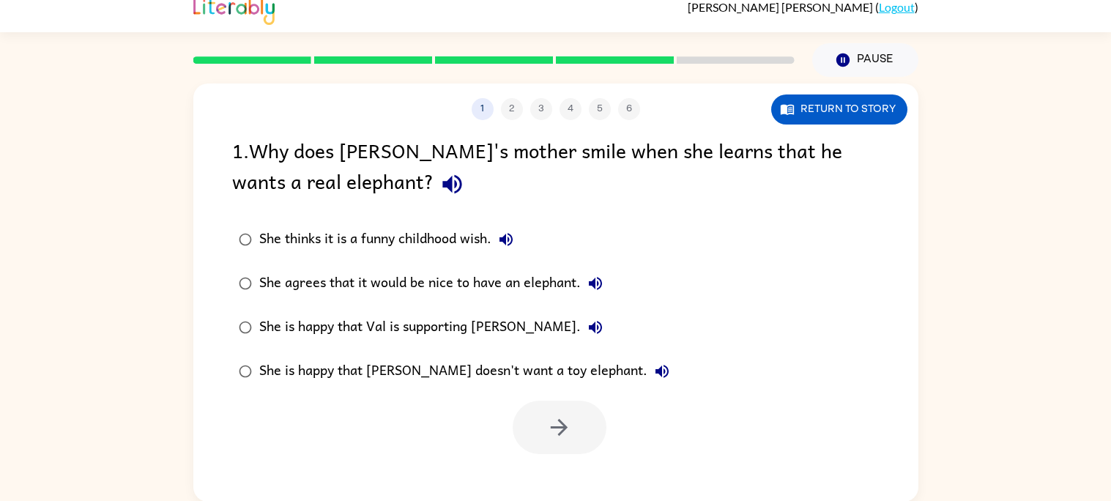
click at [405, 238] on div "She thinks it is a funny childhood wish." at bounding box center [389, 239] width 261 height 29
click at [568, 425] on icon "button" at bounding box center [559, 427] width 26 height 26
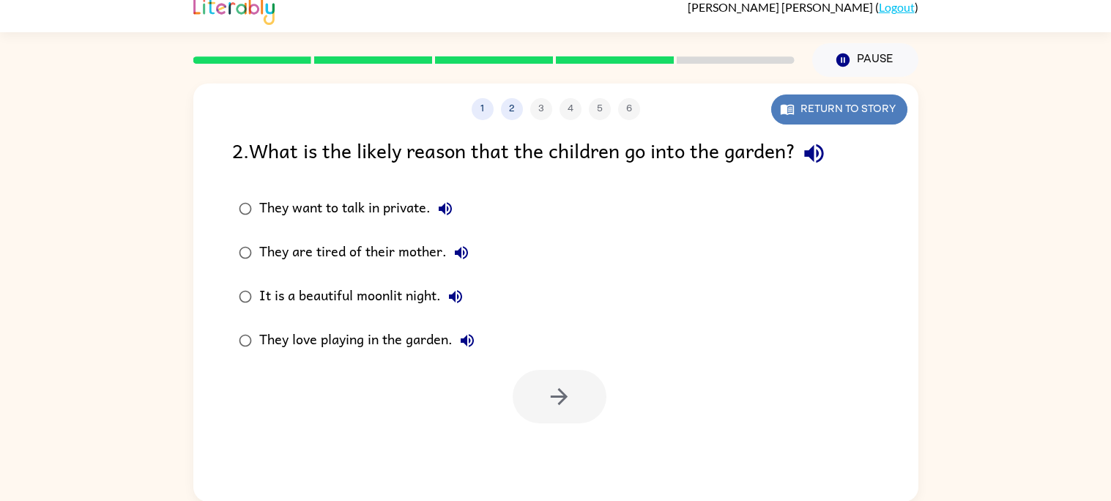
click at [869, 108] on button "Return to story" at bounding box center [839, 109] width 136 height 30
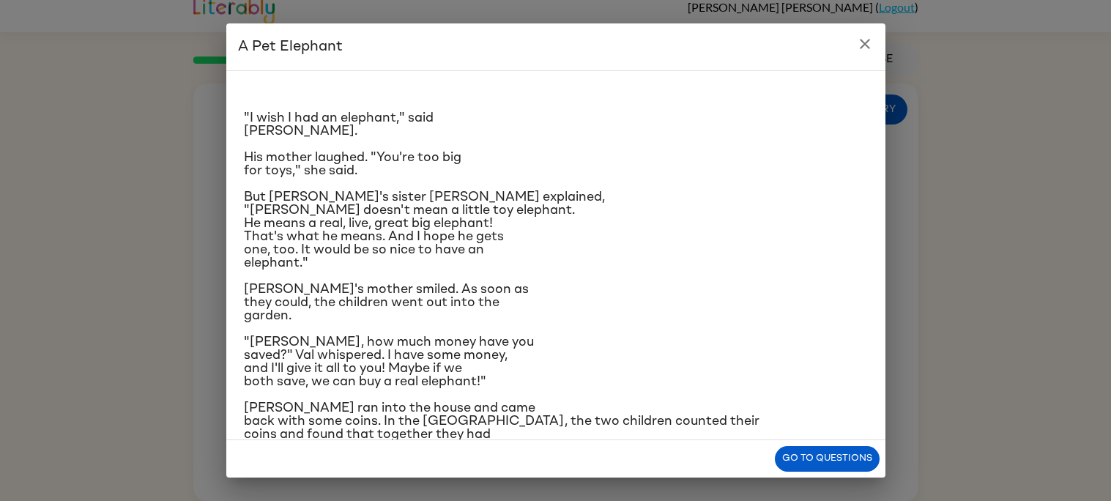
scroll to position [165, 0]
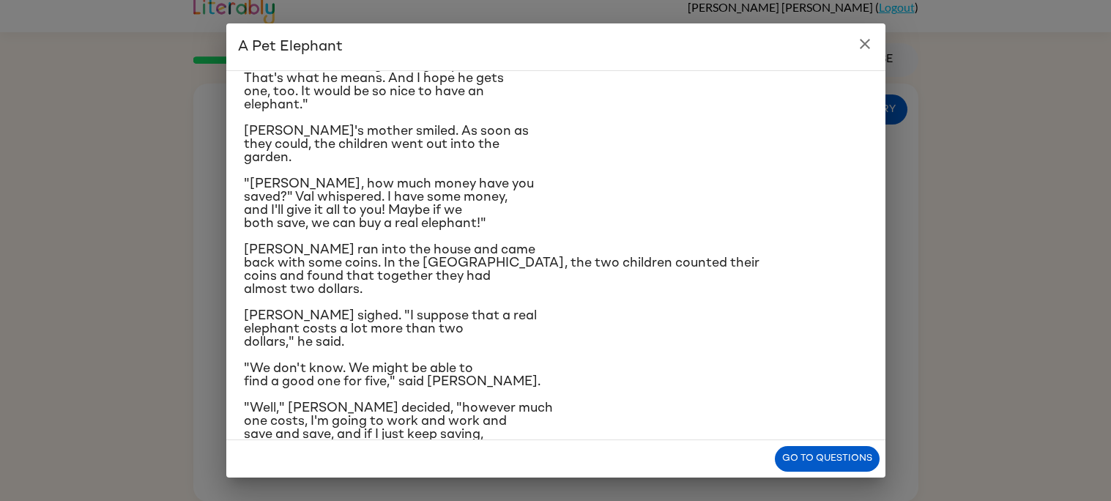
click at [833, 454] on button "Go to questions" at bounding box center [827, 459] width 105 height 26
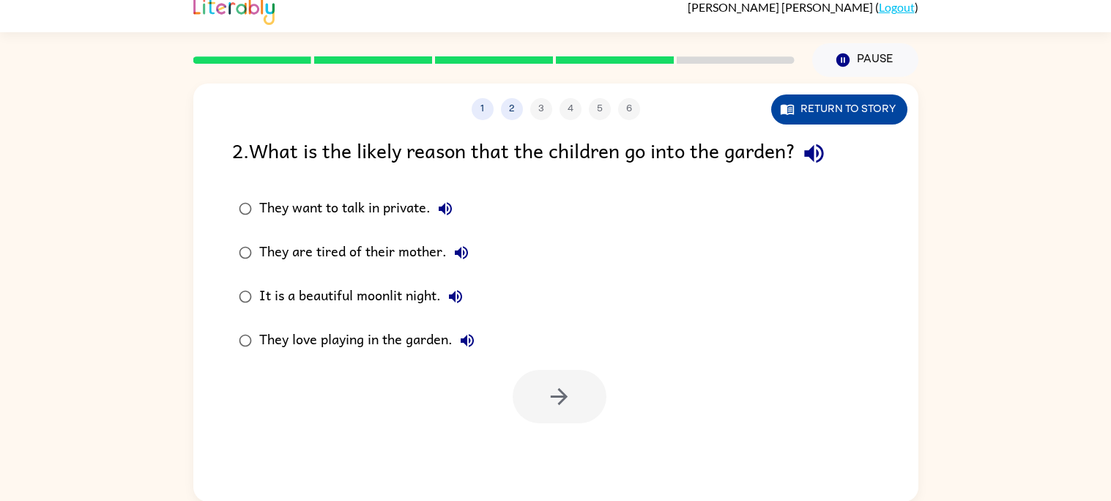
click at [880, 114] on button "Return to story" at bounding box center [839, 109] width 136 height 30
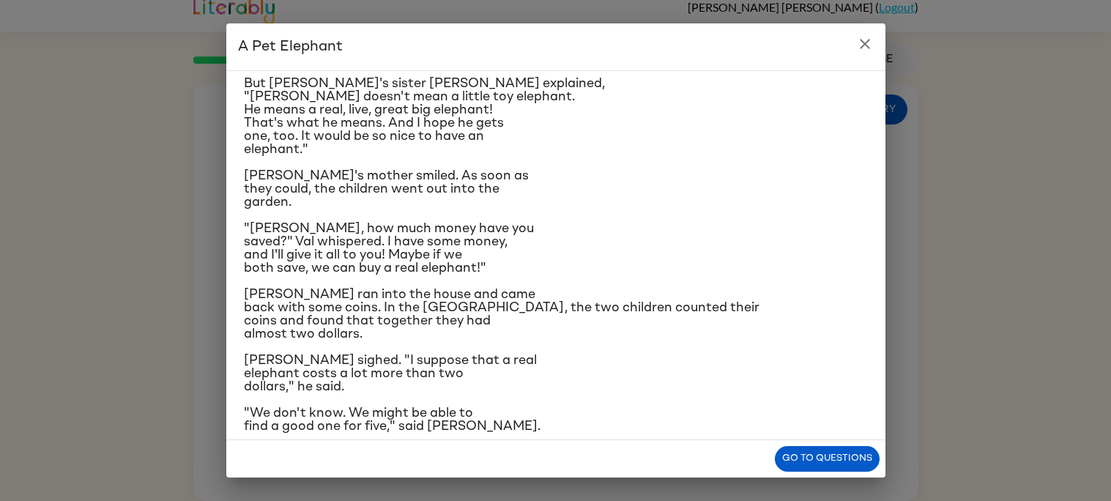
scroll to position [123, 0]
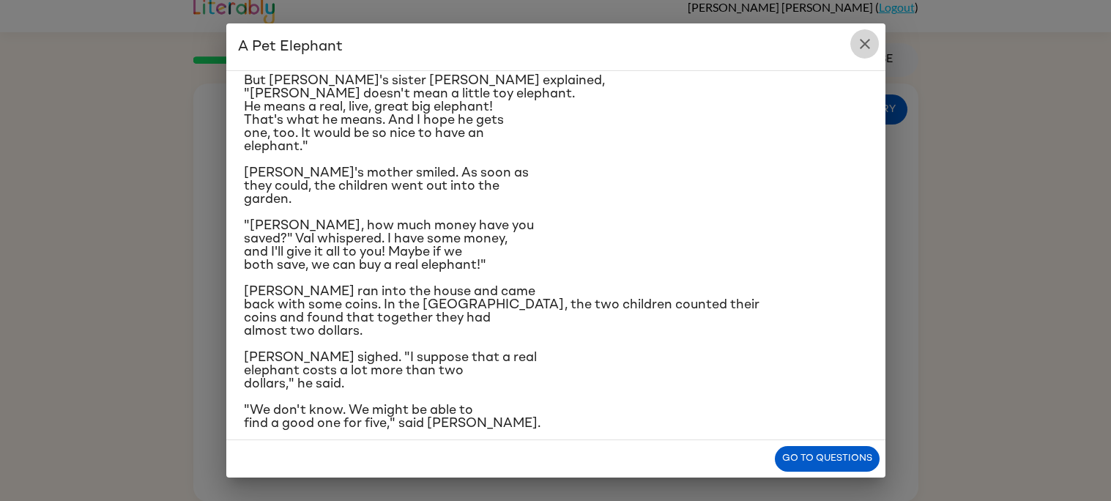
click at [872, 44] on icon "close" at bounding box center [865, 44] width 18 height 18
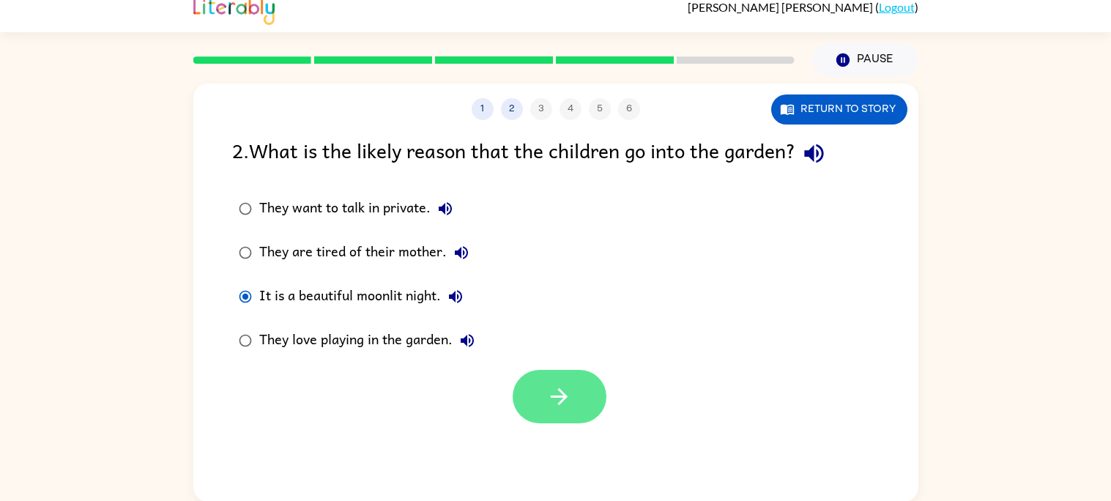
click at [549, 400] on icon "button" at bounding box center [559, 397] width 26 height 26
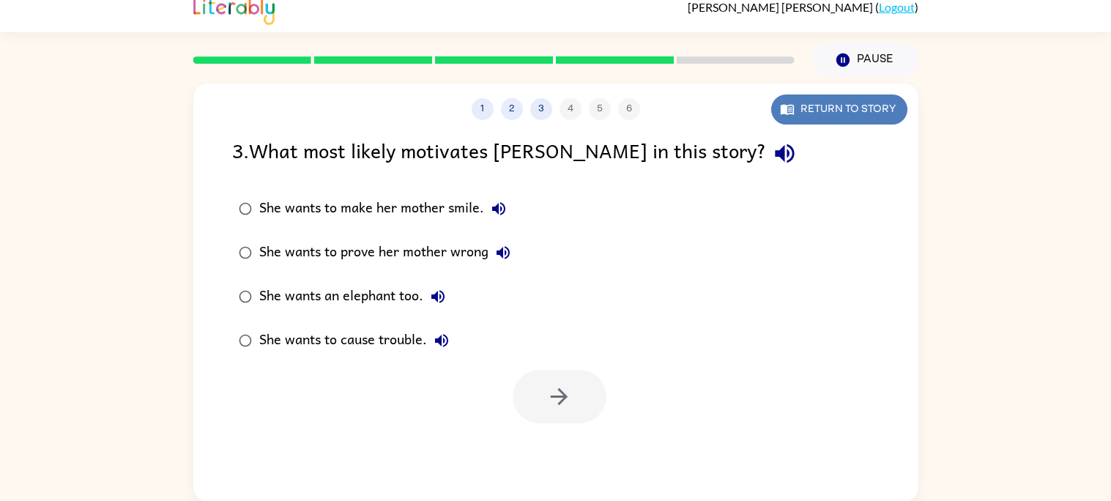
click at [880, 104] on button "Return to story" at bounding box center [839, 109] width 136 height 30
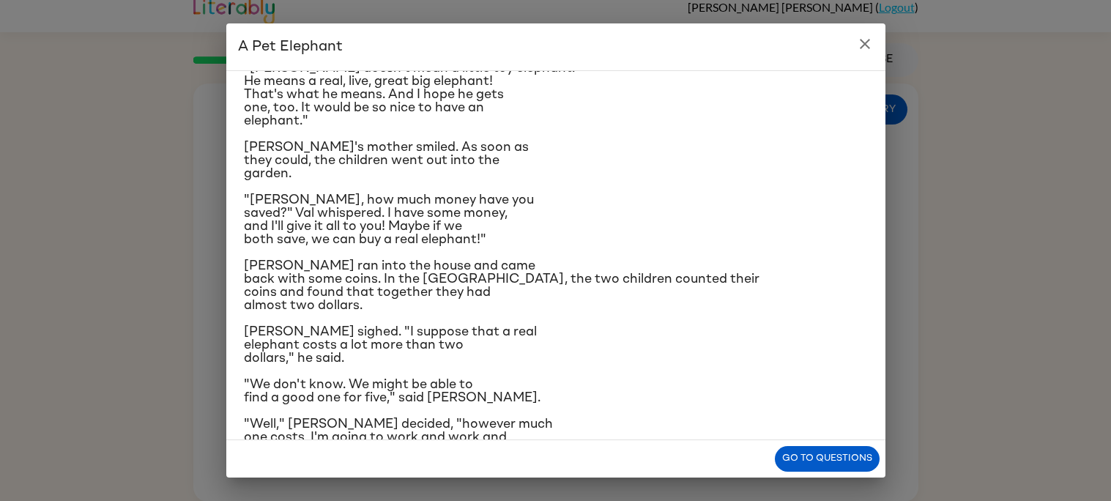
scroll to position [237, 0]
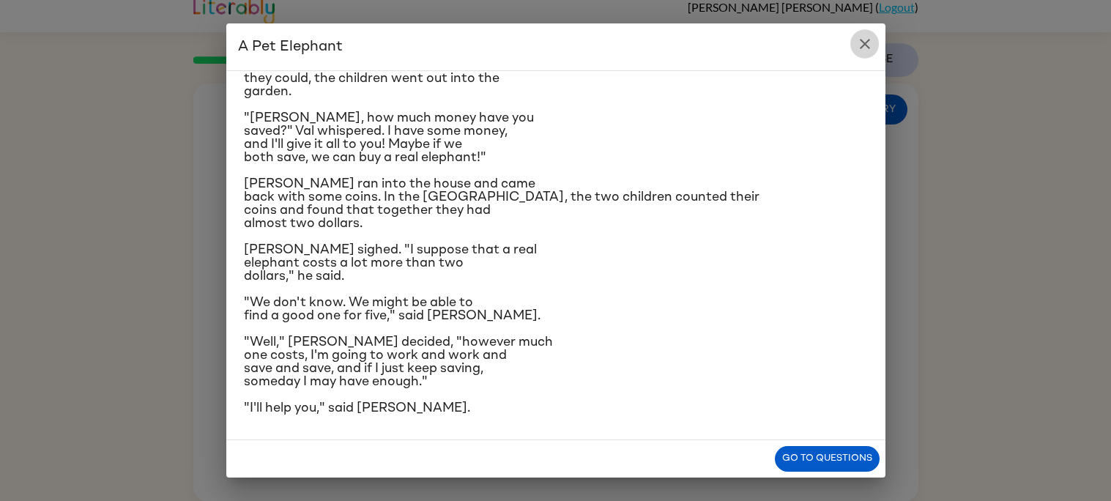
click at [869, 54] on button "close" at bounding box center [864, 43] width 29 height 29
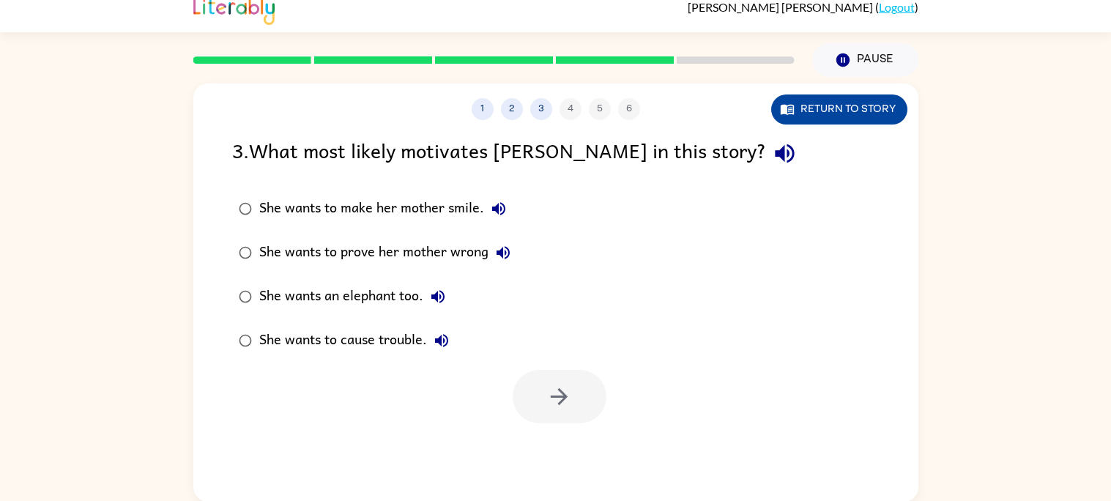
click at [816, 105] on button "Return to story" at bounding box center [839, 109] width 136 height 30
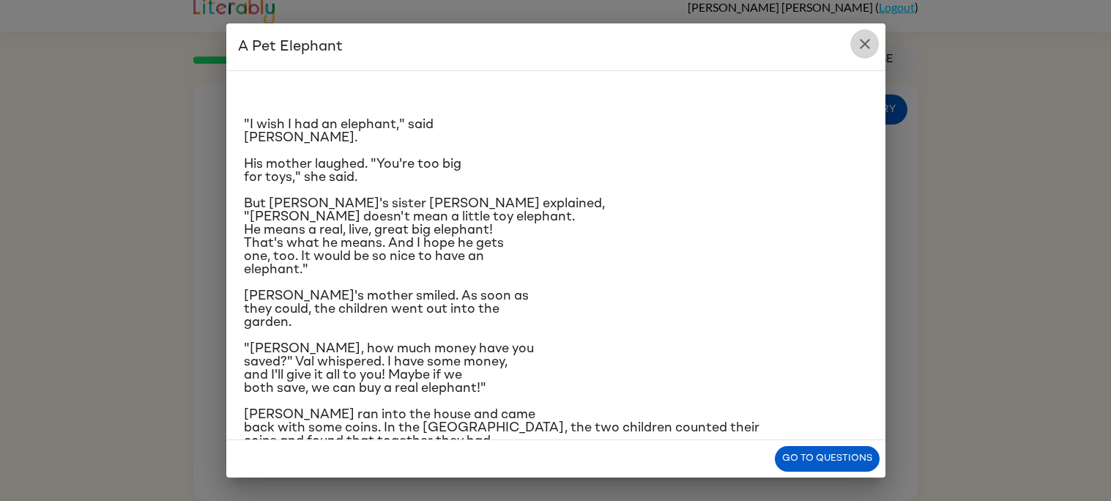
click at [870, 37] on icon "close" at bounding box center [865, 44] width 18 height 18
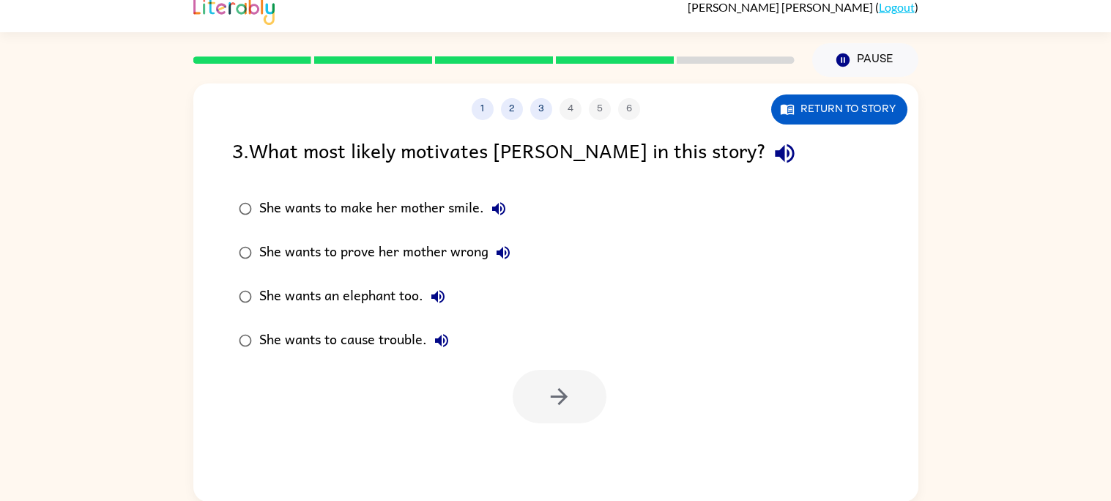
click at [295, 304] on div "She wants an elephant too." at bounding box center [355, 296] width 193 height 29
drag, startPoint x: 568, startPoint y: 406, endPoint x: 592, endPoint y: 389, distance: 29.9
click at [592, 389] on button "button" at bounding box center [560, 396] width 94 height 53
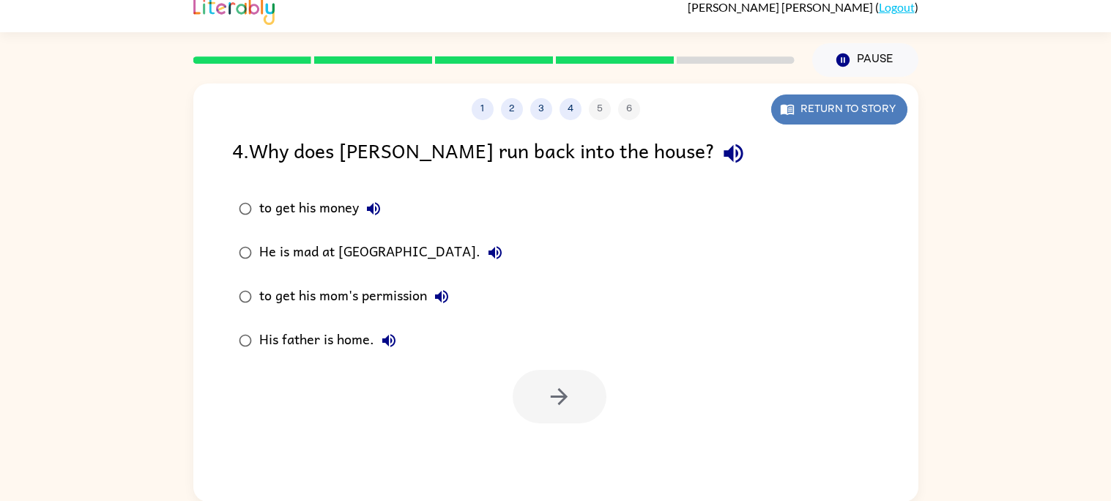
click at [816, 110] on button "Return to story" at bounding box center [839, 109] width 136 height 30
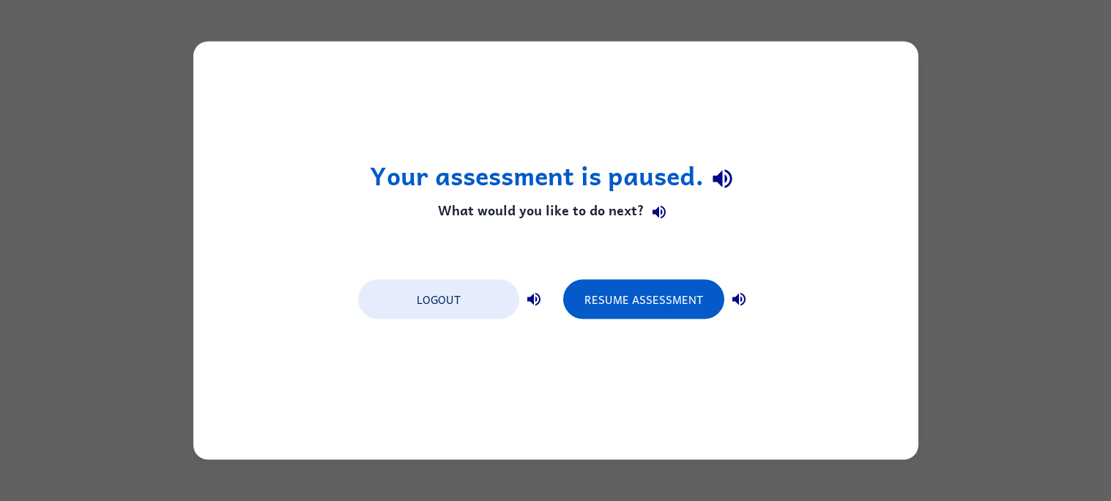
scroll to position [0, 0]
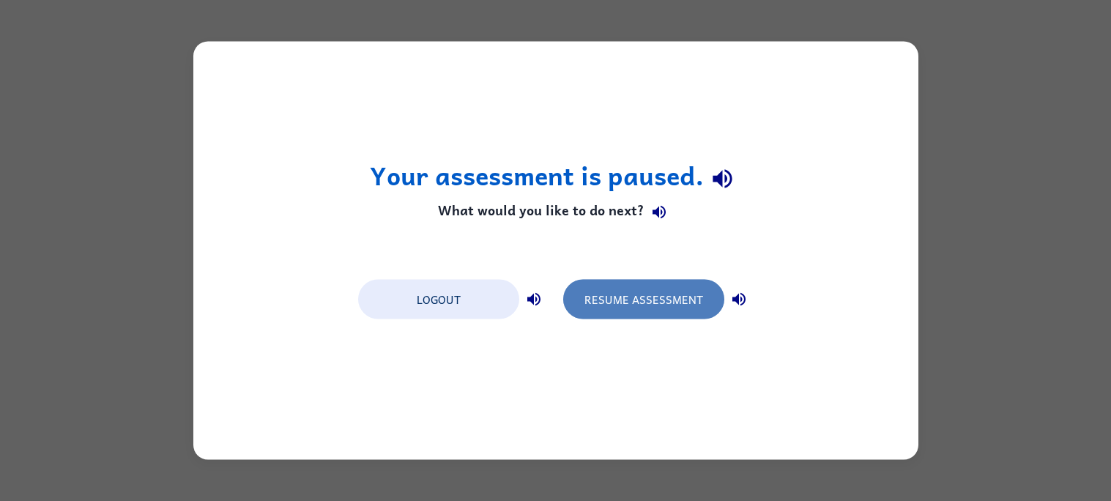
drag, startPoint x: 619, startPoint y: 287, endPoint x: 616, endPoint y: 298, distance: 11.4
click at [617, 297] on button "Resume Assessment" at bounding box center [643, 300] width 161 height 40
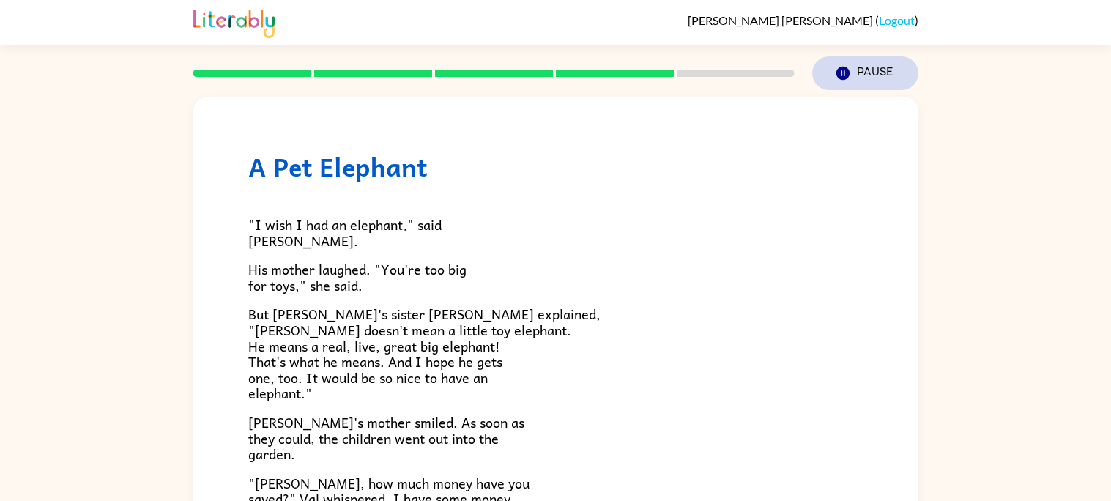
click at [866, 65] on button "Pause Pause" at bounding box center [865, 73] width 106 height 34
